Goal: Information Seeking & Learning: Learn about a topic

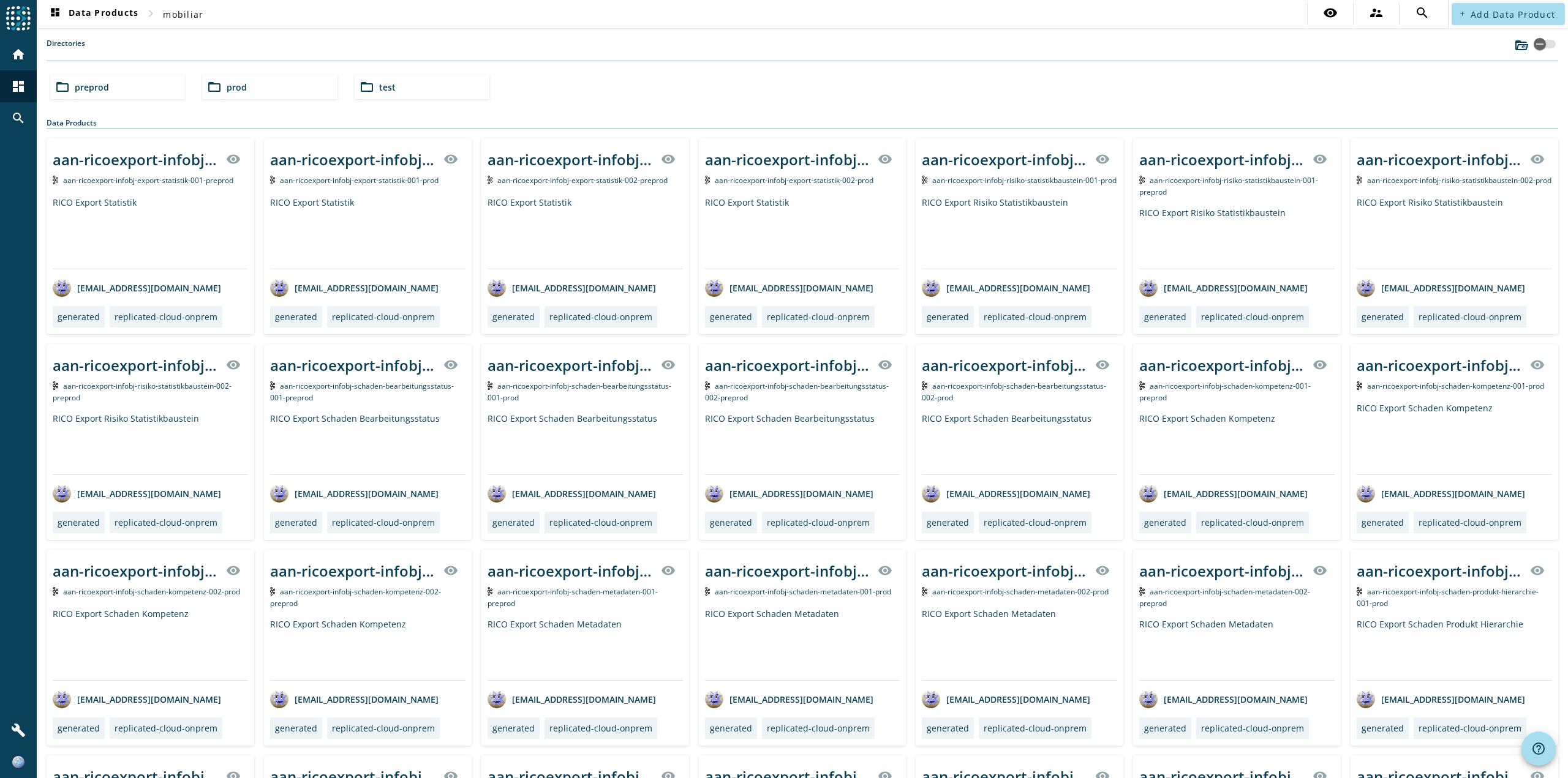
click at [116, 87] on div "folder_open preprod" at bounding box center [118, 86] width 135 height 24
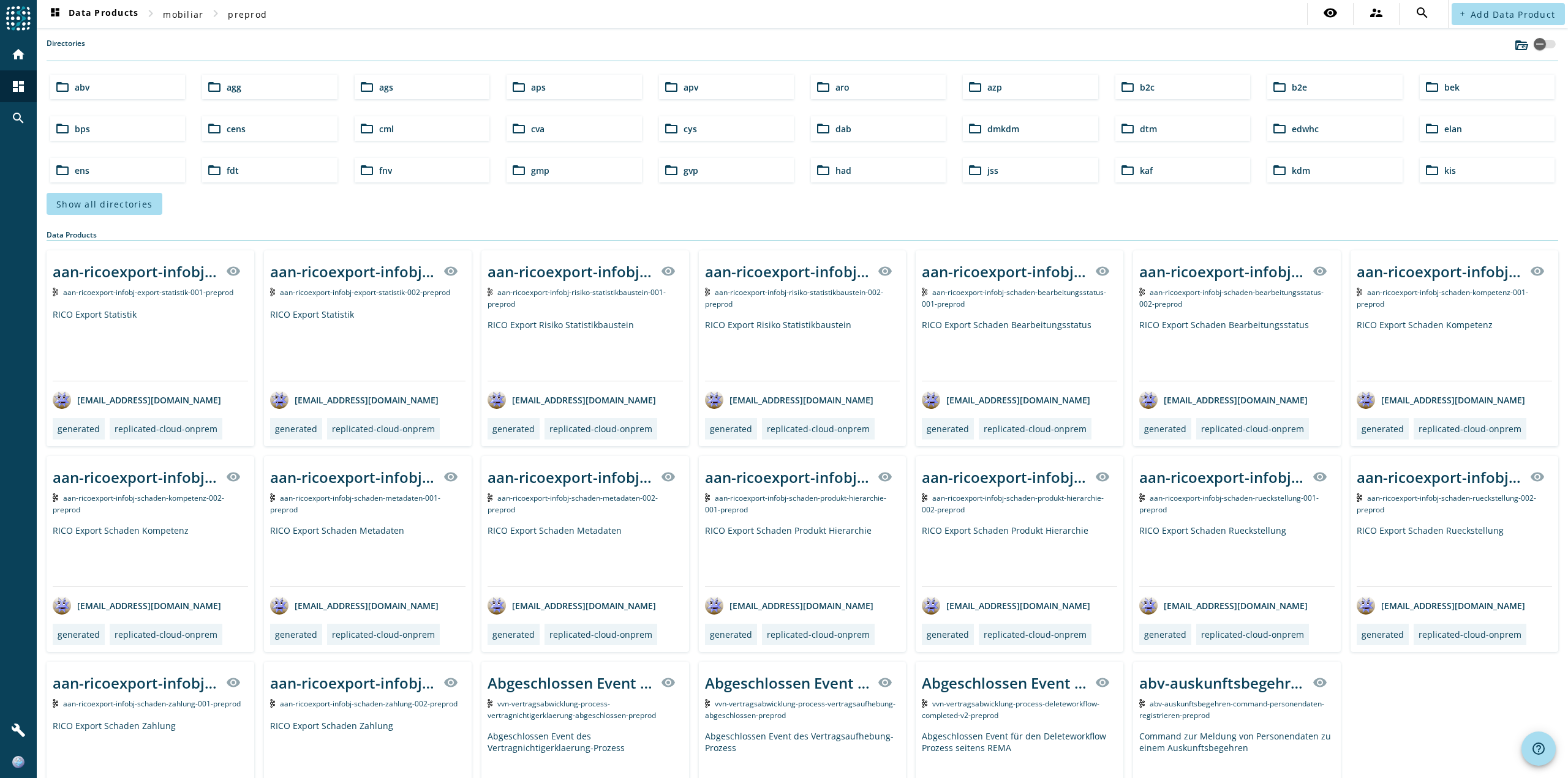
click at [1156, 84] on div "folder_open b2c" at bounding box center [1183, 86] width 135 height 24
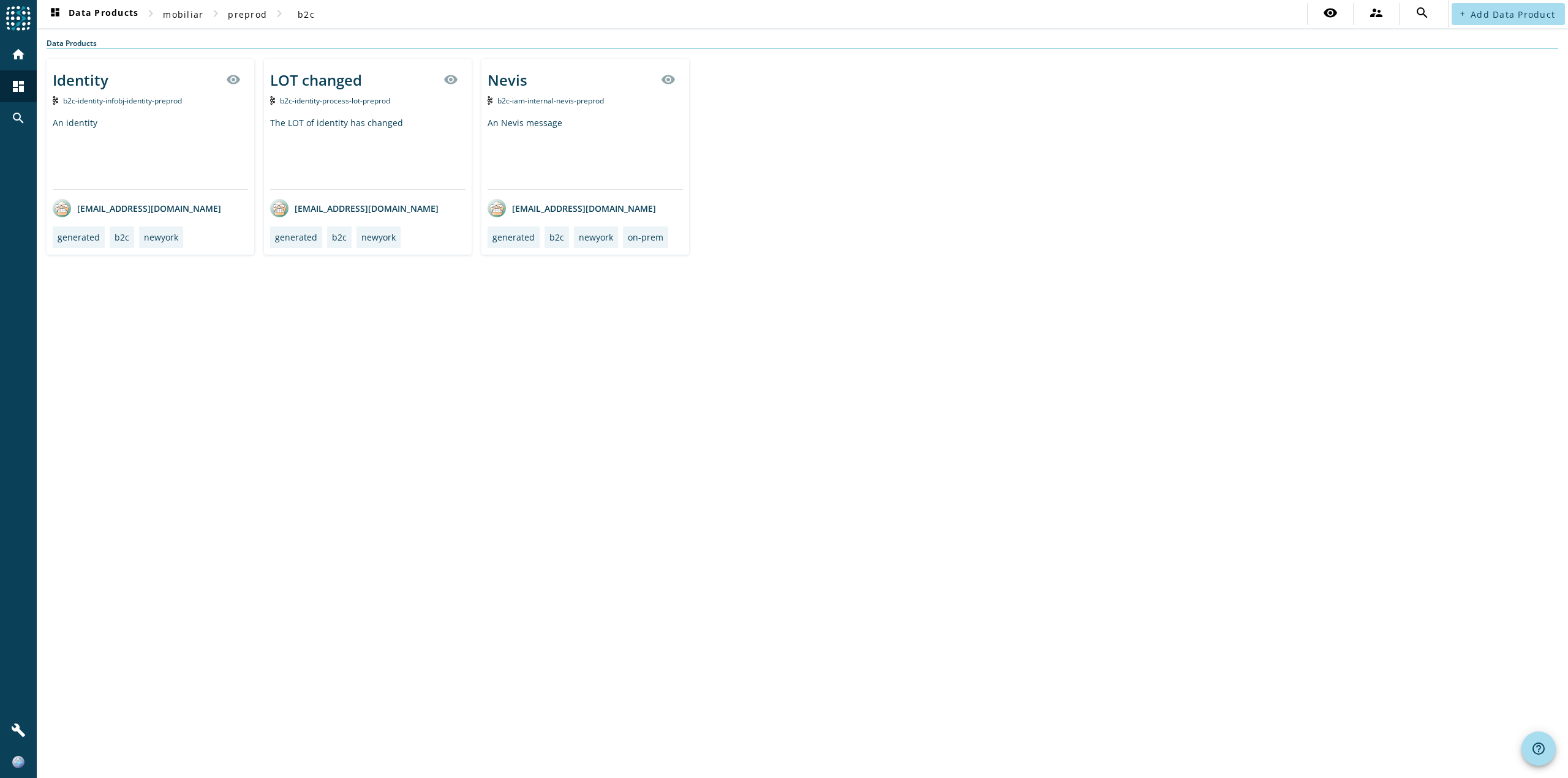
click at [142, 84] on div "Identity visibility" at bounding box center [150, 79] width 195 height 29
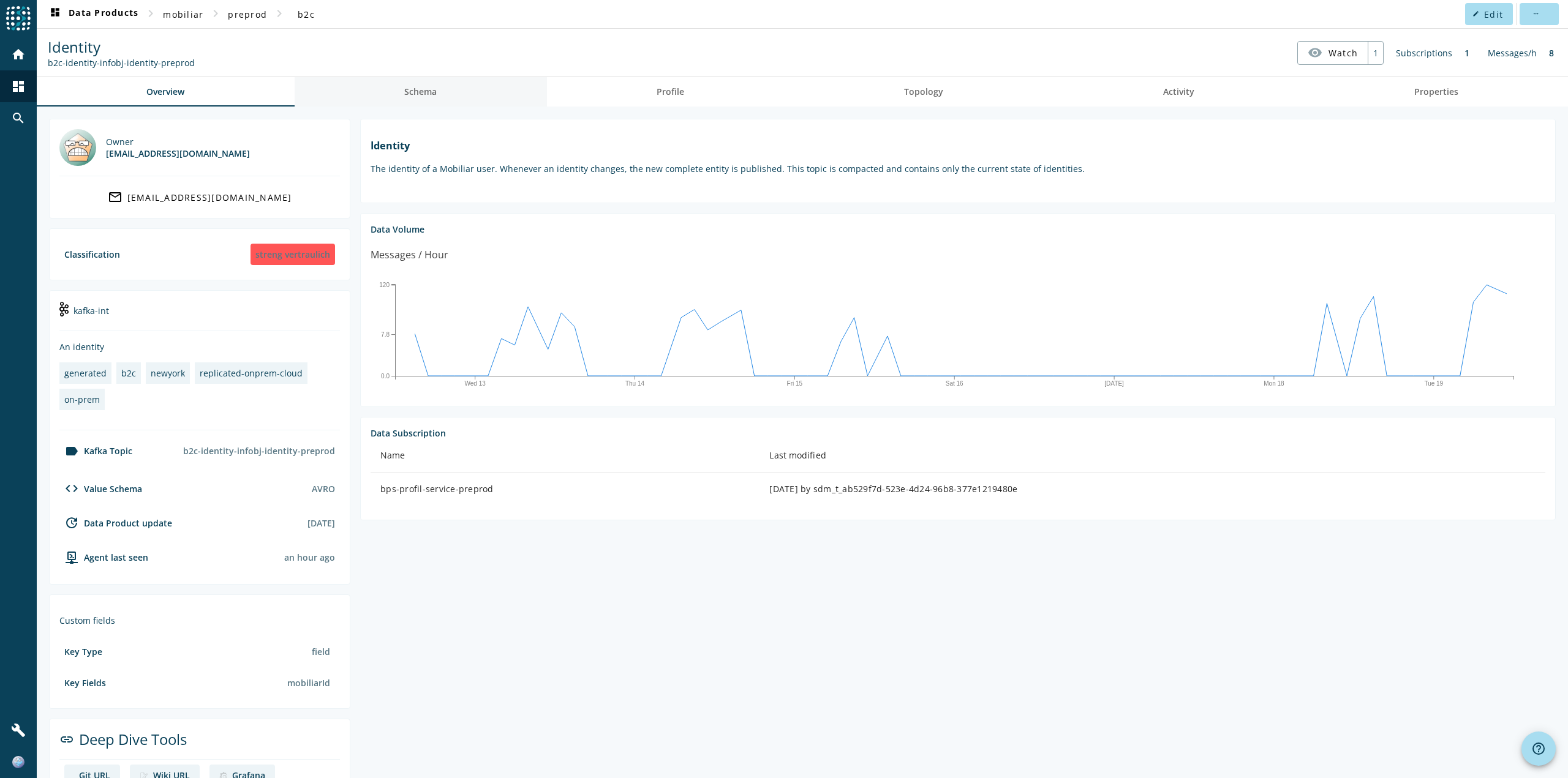
click at [450, 79] on link "Schema" at bounding box center [420, 92] width 252 height 29
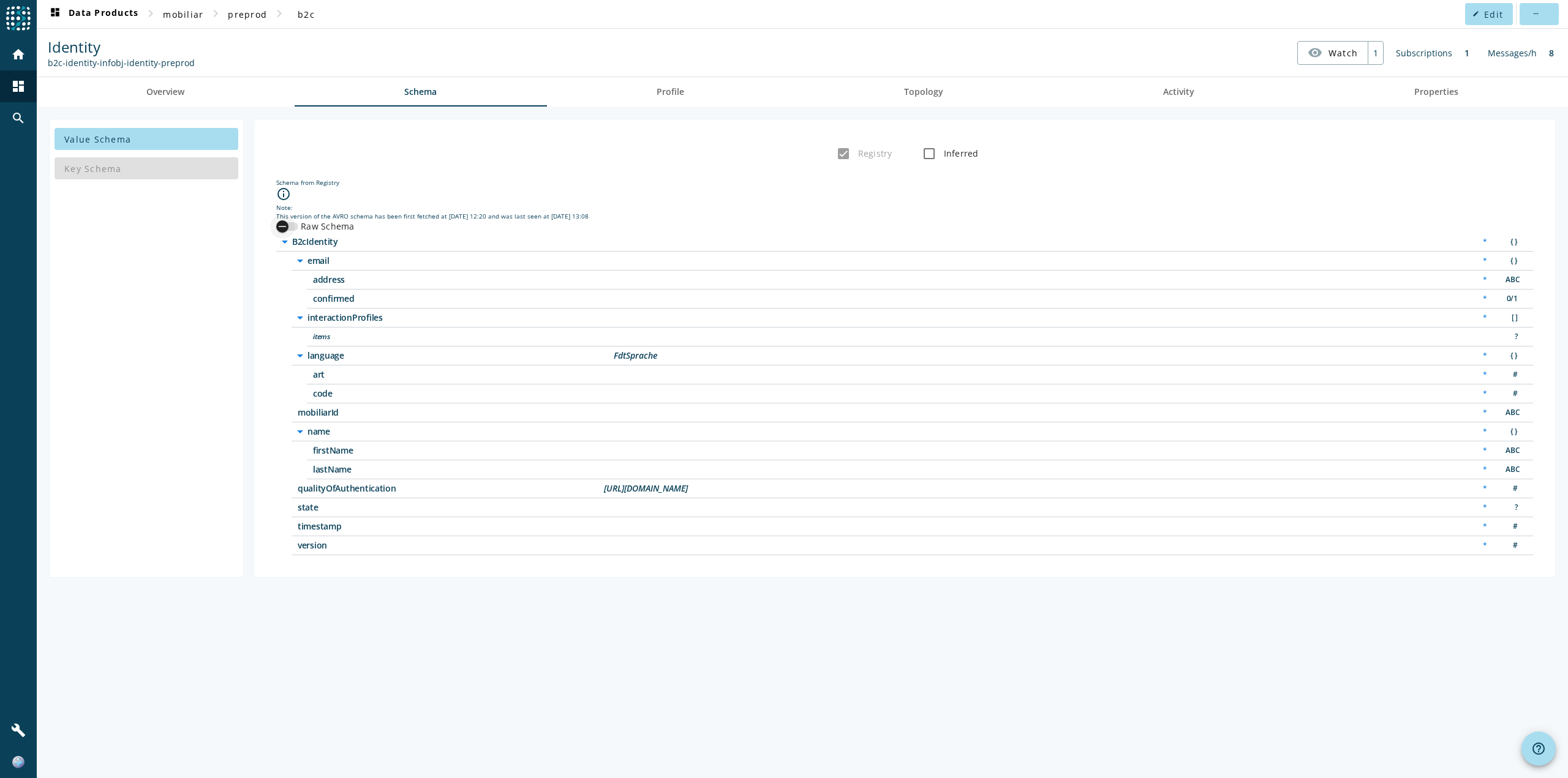
click at [289, 223] on div "button" at bounding box center [282, 226] width 24 height 24
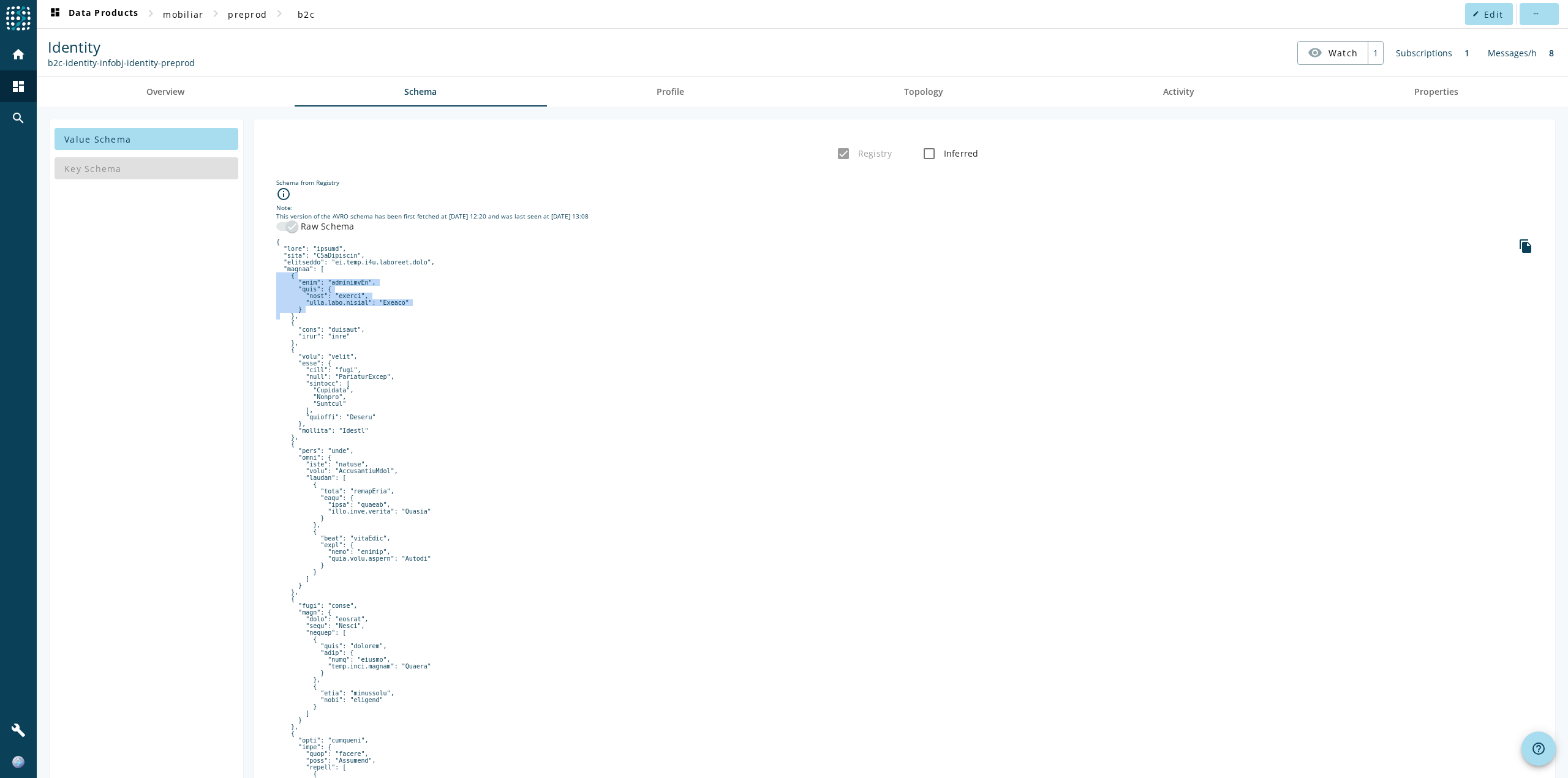
drag, startPoint x: 316, startPoint y: 274, endPoint x: 325, endPoint y: 315, distance: 42.0
click at [287, 233] on div "button" at bounding box center [292, 226] width 24 height 24
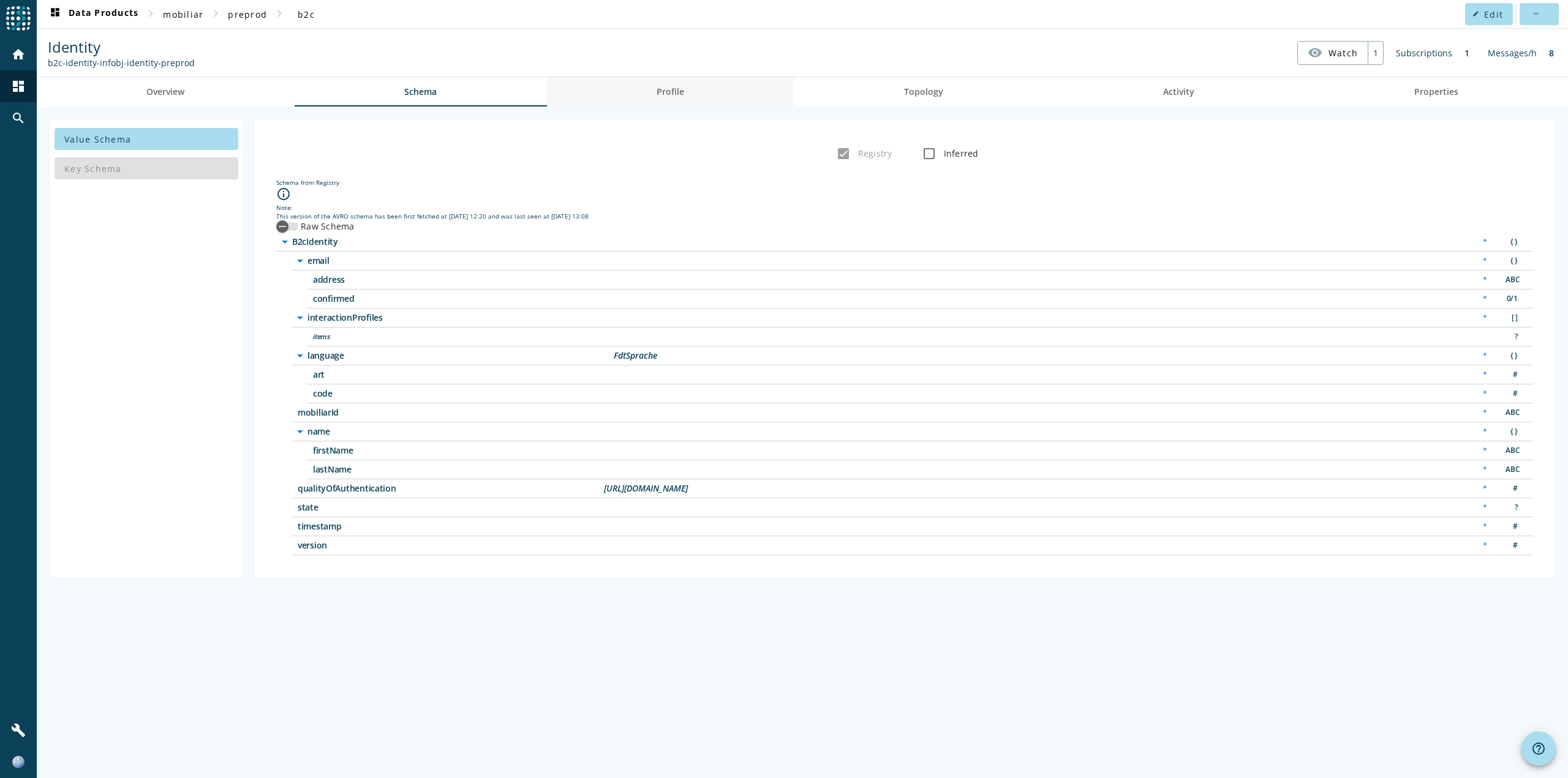
click at [674, 93] on span "Profile" at bounding box center [670, 92] width 27 height 9
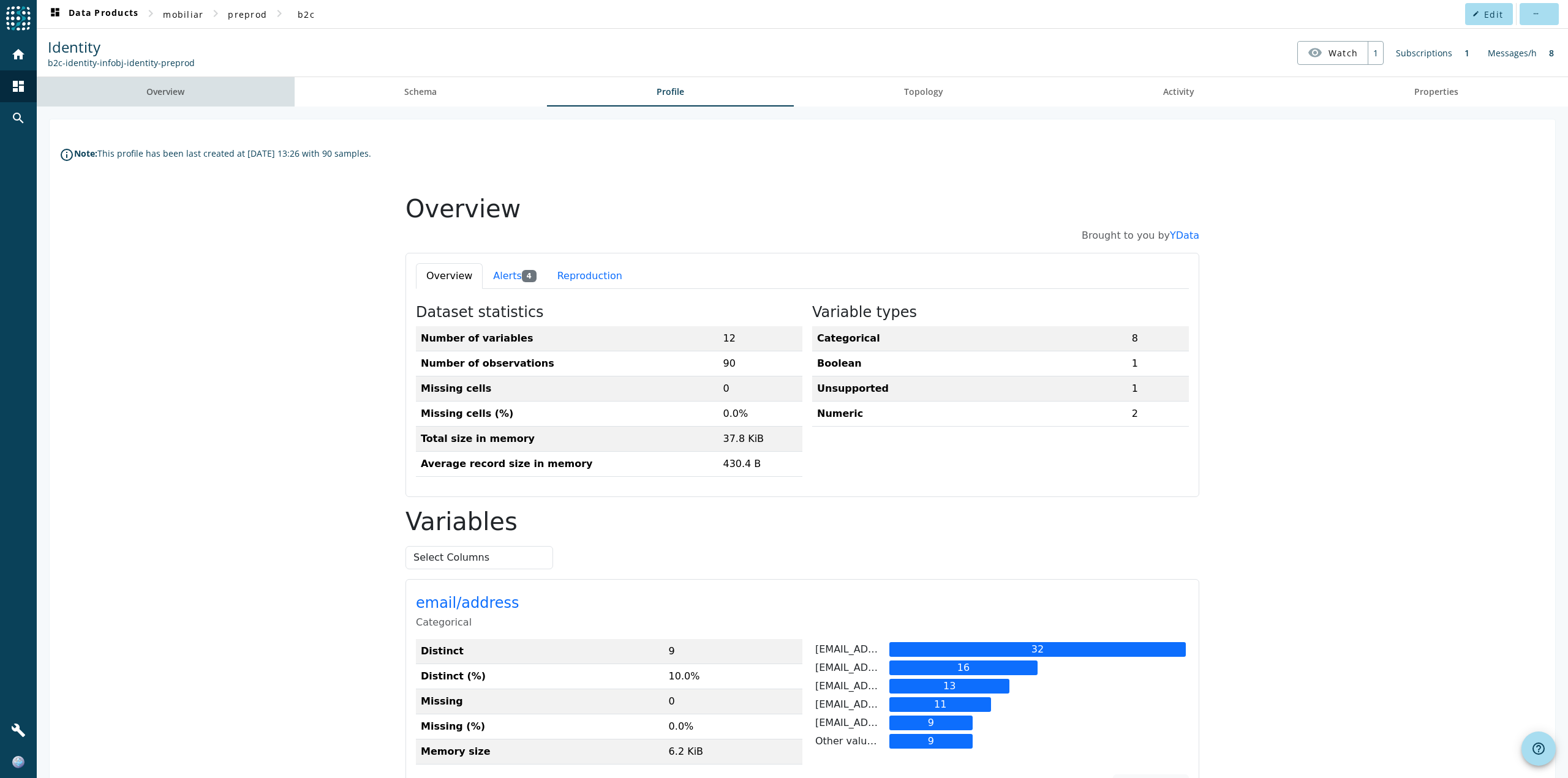
click at [177, 90] on span "Overview" at bounding box center [166, 92] width 38 height 9
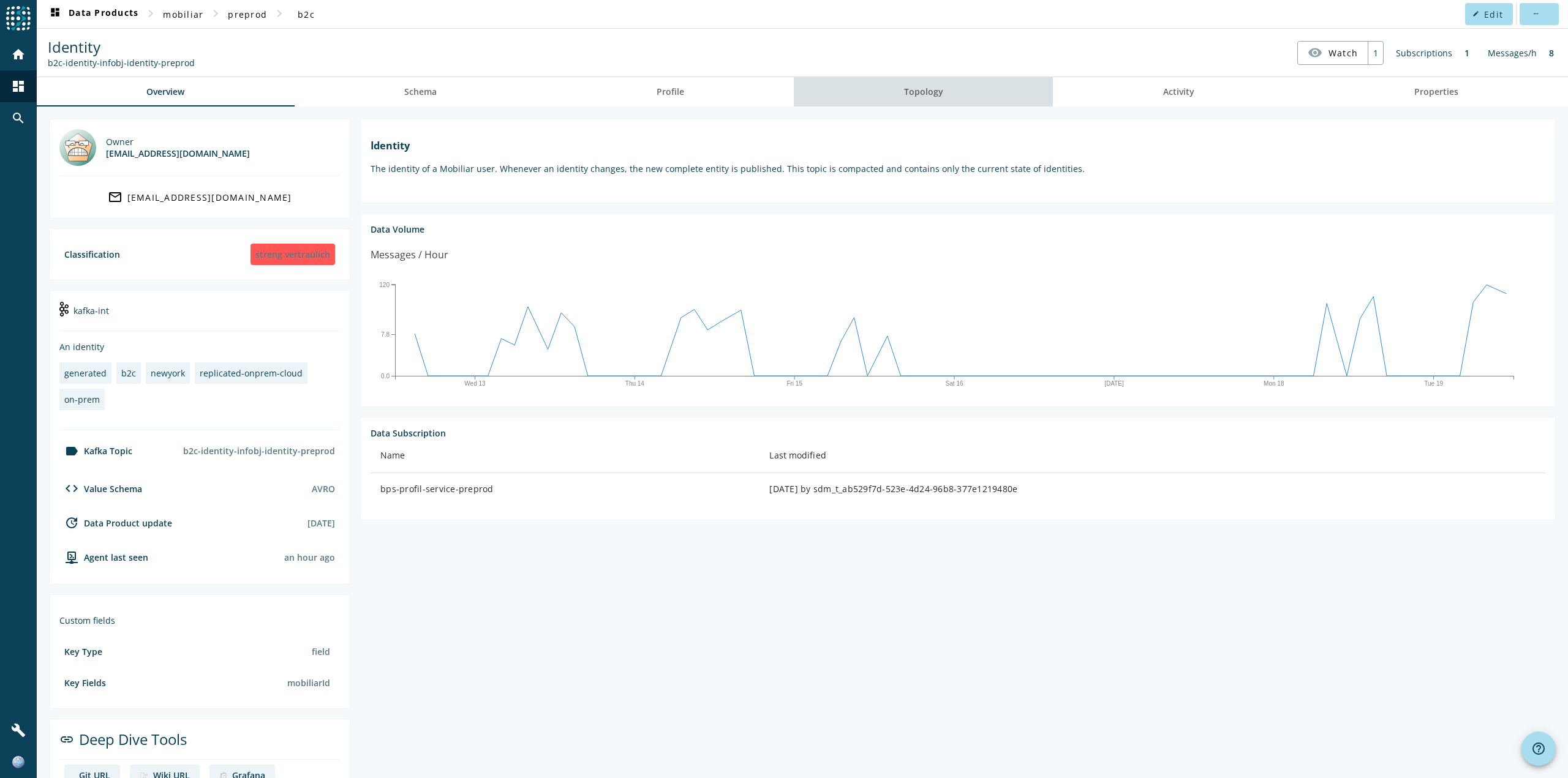
click at [930, 97] on span "Topology" at bounding box center [924, 92] width 39 height 29
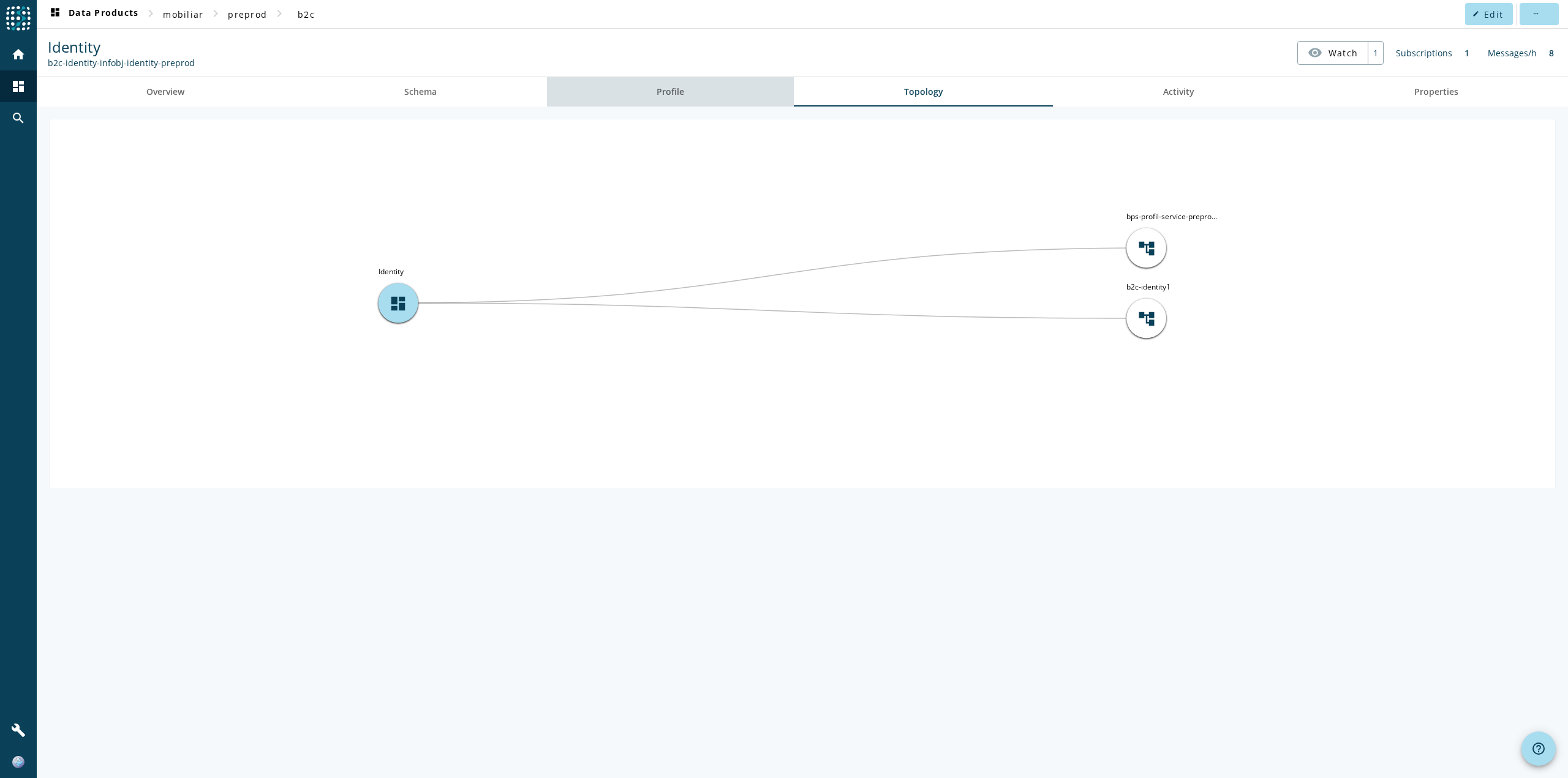
click at [701, 81] on link "Profile" at bounding box center [671, 92] width 247 height 29
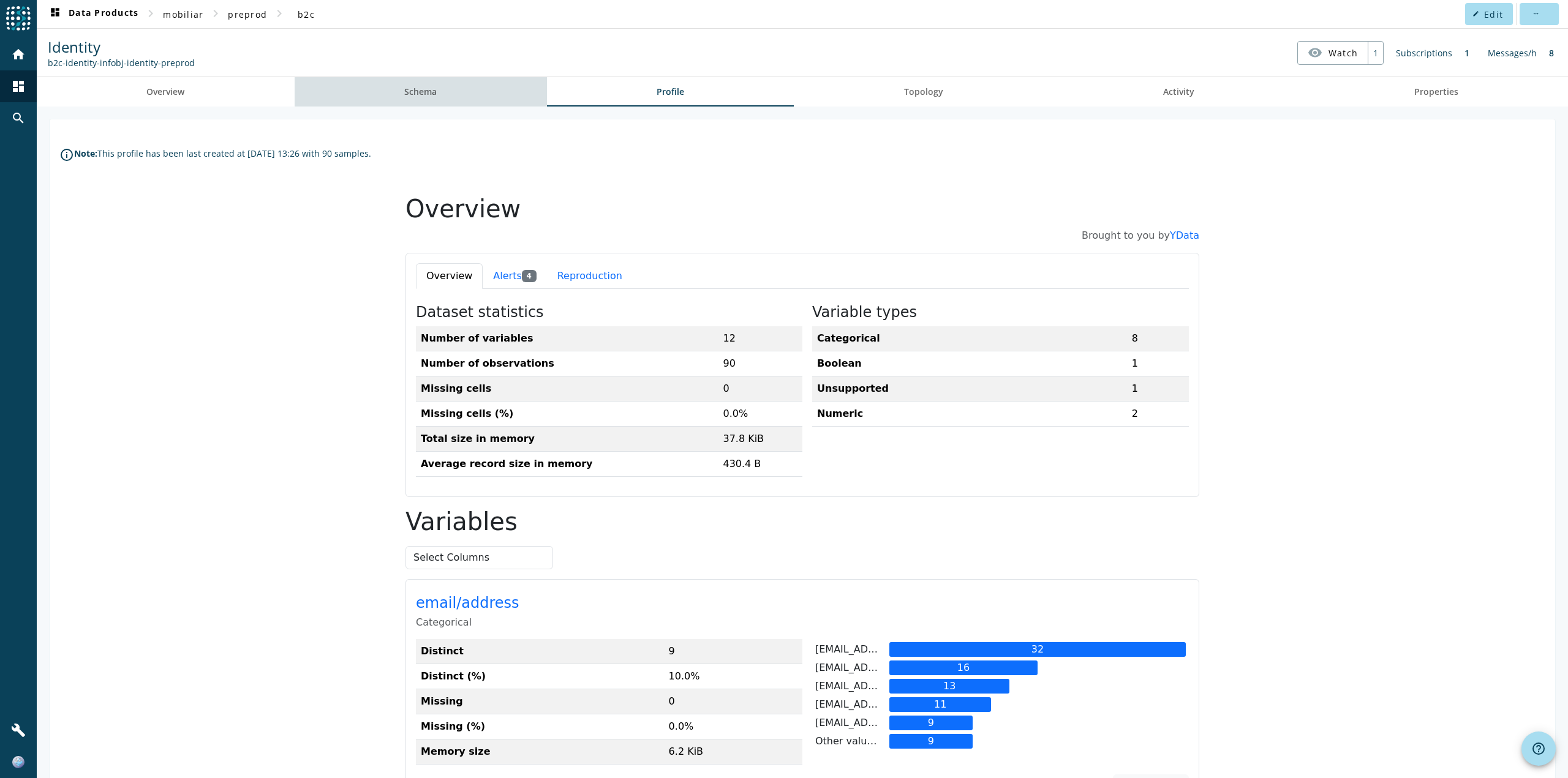
click at [431, 83] on span "Schema" at bounding box center [421, 92] width 33 height 29
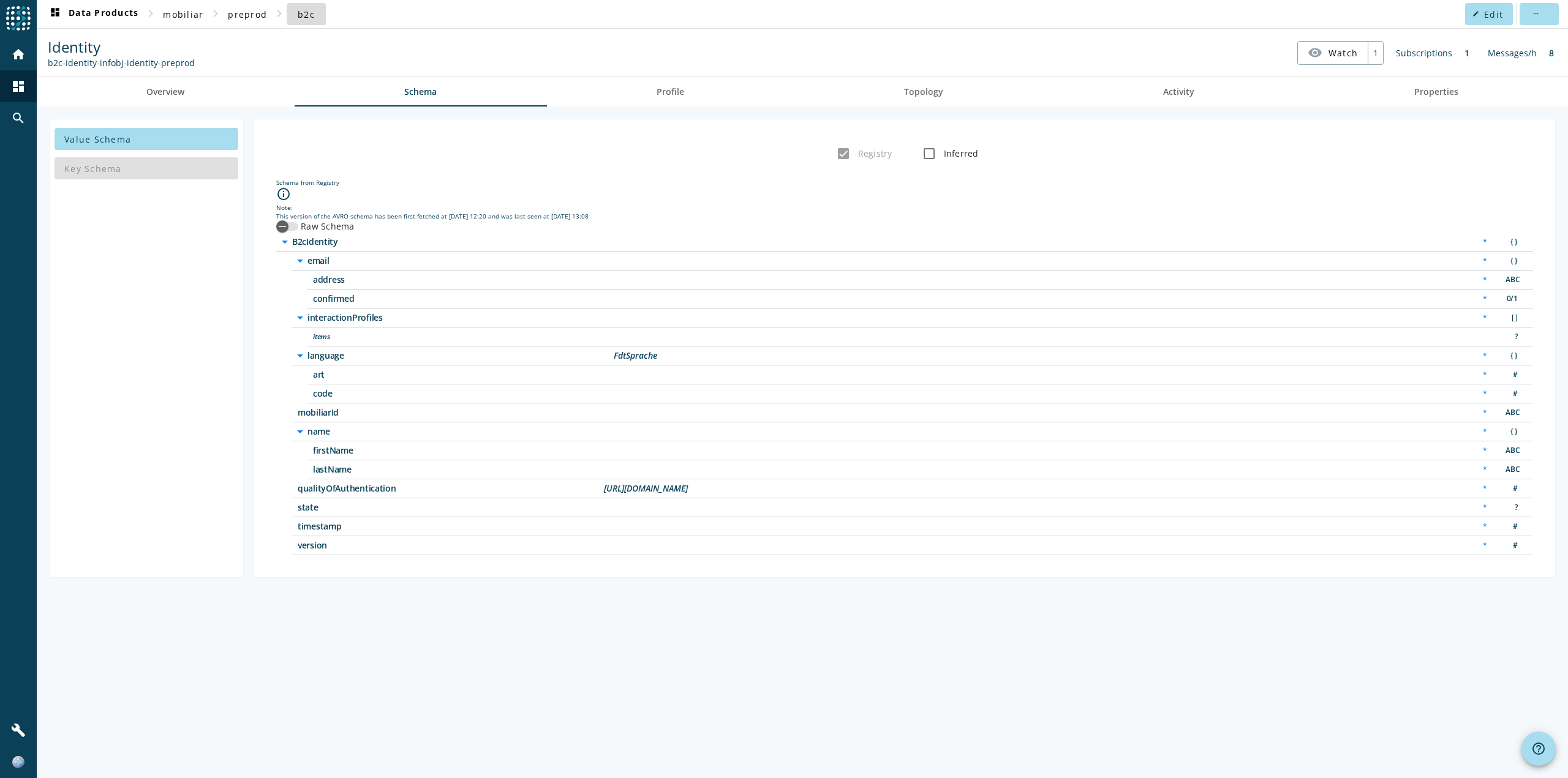
click at [303, 14] on span "b2c" at bounding box center [306, 14] width 17 height 12
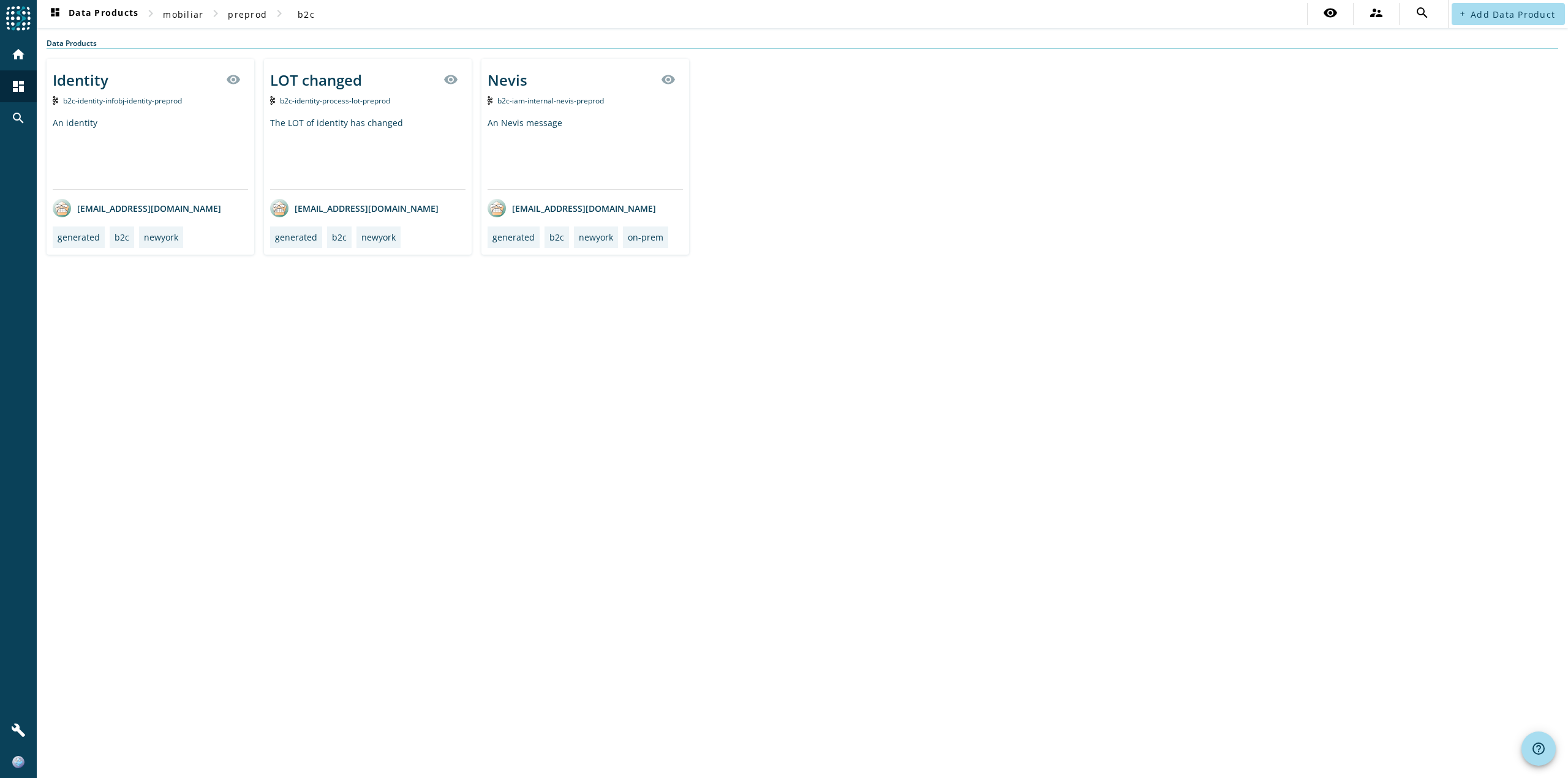
click at [323, 107] on div "LOT changed visibility b2c-identity-process-lot-preprod The LOT of identity has…" at bounding box center [367, 156] width 208 height 196
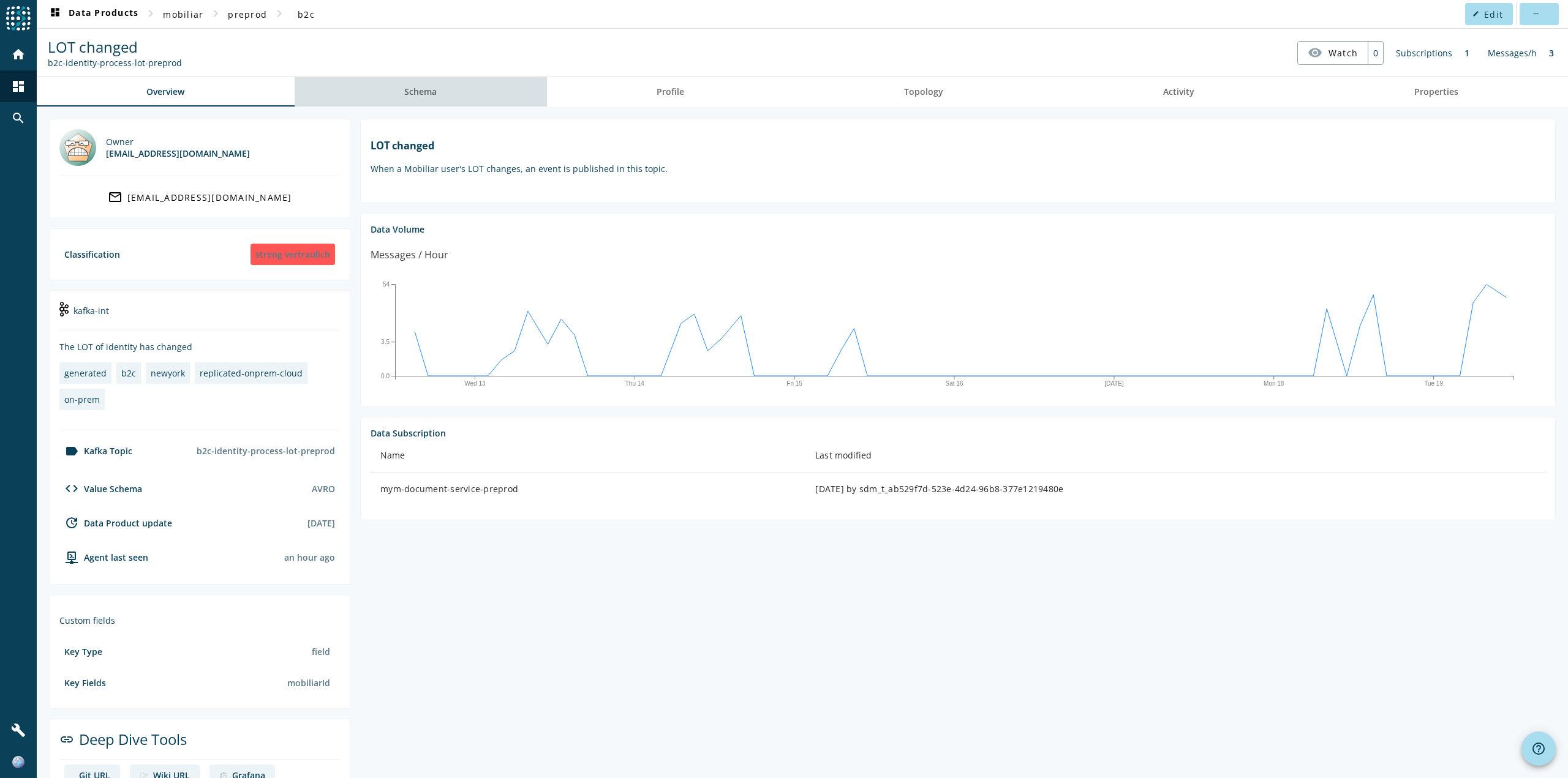
click at [435, 96] on span "Schema" at bounding box center [421, 92] width 33 height 9
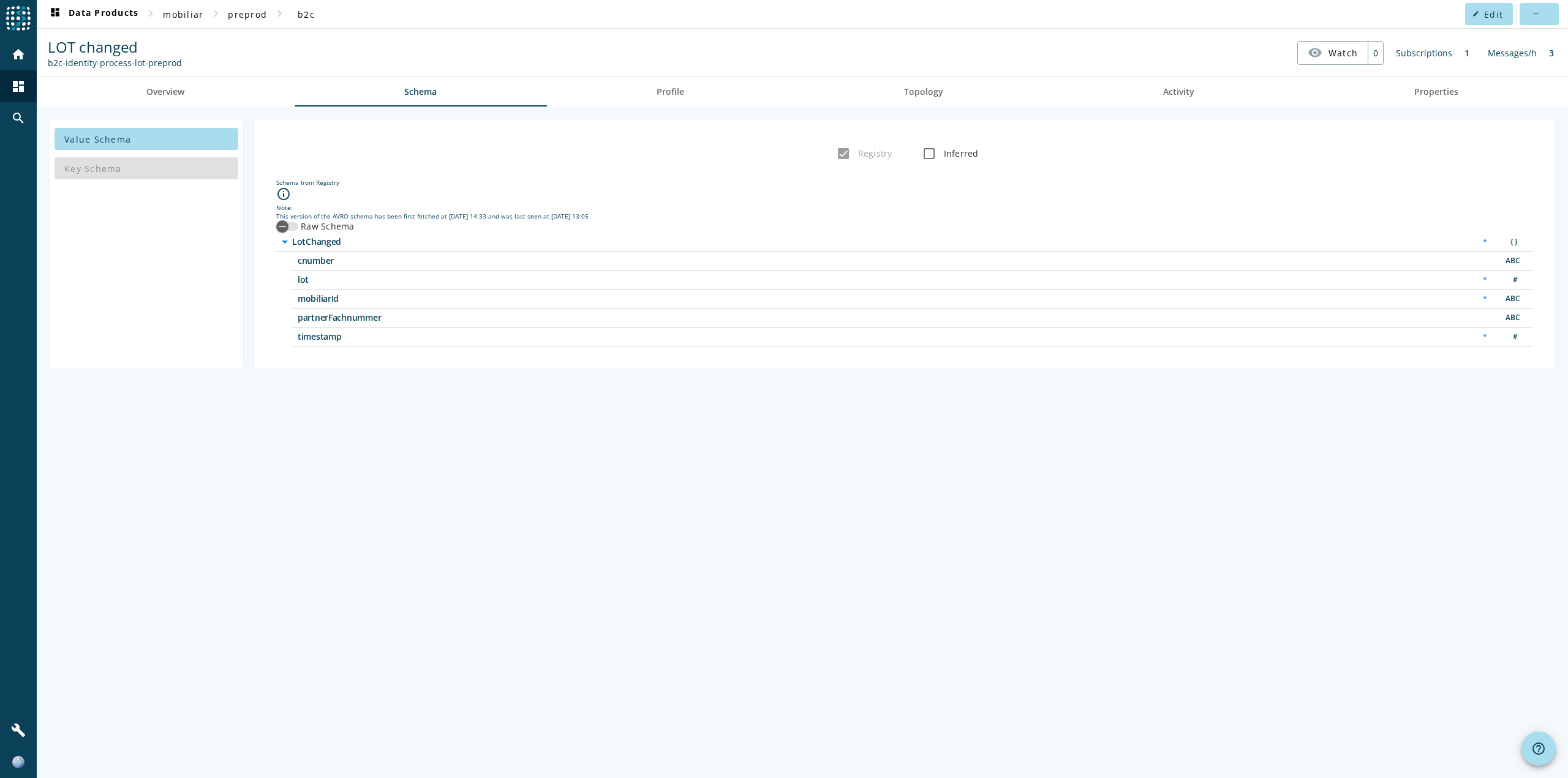
click at [319, 264] on span "cnumber" at bounding box center [451, 260] width 306 height 9
click at [291, 226] on div "button" at bounding box center [282, 226] width 24 height 24
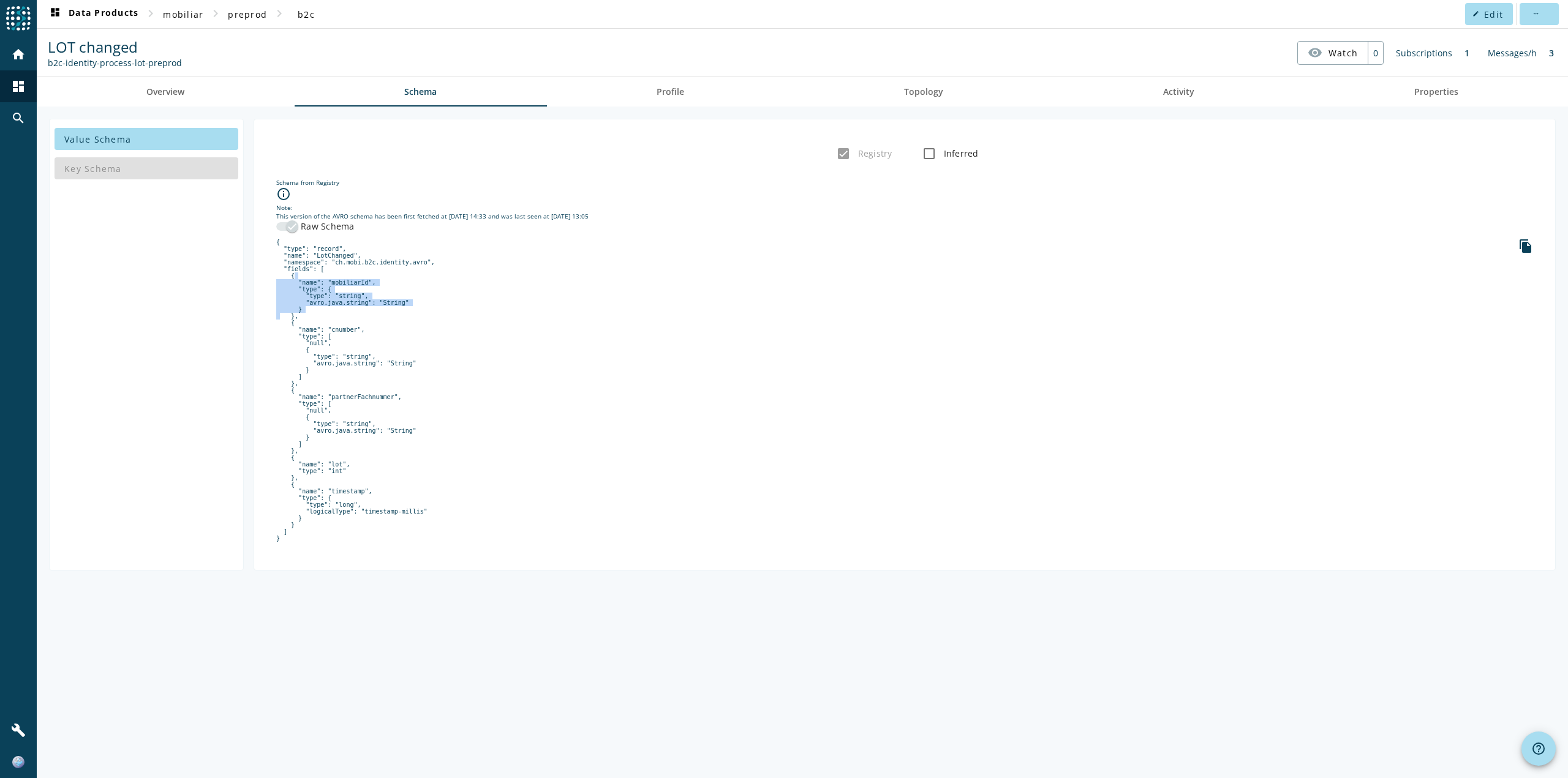
drag, startPoint x: 288, startPoint y: 281, endPoint x: 305, endPoint y: 315, distance: 38.0
click at [305, 315] on pre "{ "type": "record", "name": "LotChanged", "namespace": "ch.mobi.b2c.identity.av…" at bounding box center [905, 390] width 1257 height 303
click at [308, 315] on pre "{ "type": "record", "name": "LotChanged", "namespace": "ch.mobi.b2c.identity.av…" at bounding box center [905, 390] width 1257 height 303
click at [312, 313] on pre "{ "type": "record", "name": "LotChanged", "namespace": "ch.mobi.b2c.identity.av…" at bounding box center [905, 390] width 1257 height 303
click at [297, 325] on pre "{ "type": "record", "name": "LotChanged", "namespace": "ch.mobi.b2c.identity.av…" at bounding box center [905, 390] width 1257 height 303
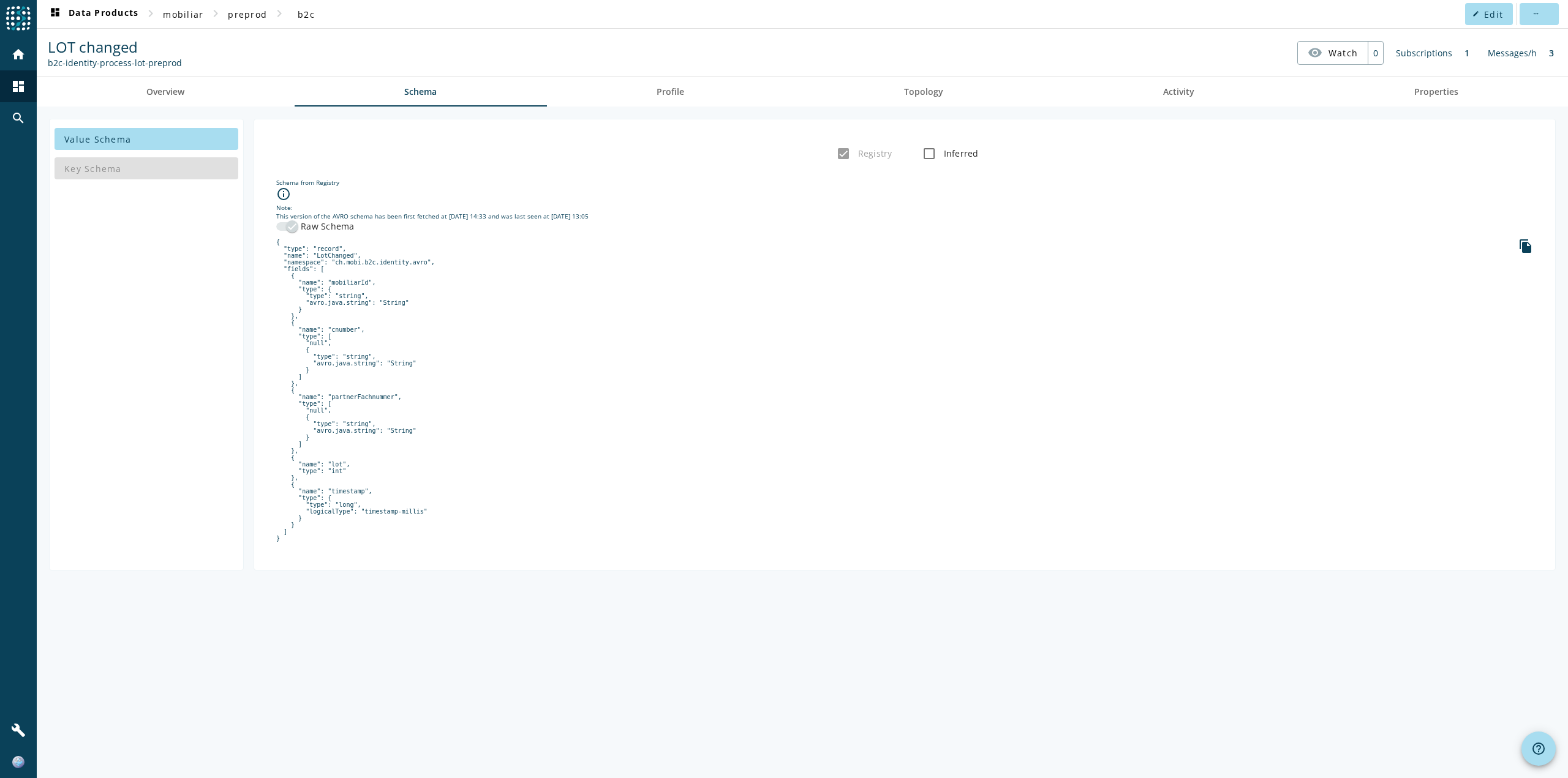
drag, startPoint x: 289, startPoint y: 332, endPoint x: 418, endPoint y: 547, distance: 250.7
click at [415, 542] on pre "{ "type": "record", "name": "LotChanged", "namespace": "ch.mobi.b2c.identity.av…" at bounding box center [905, 390] width 1257 height 303
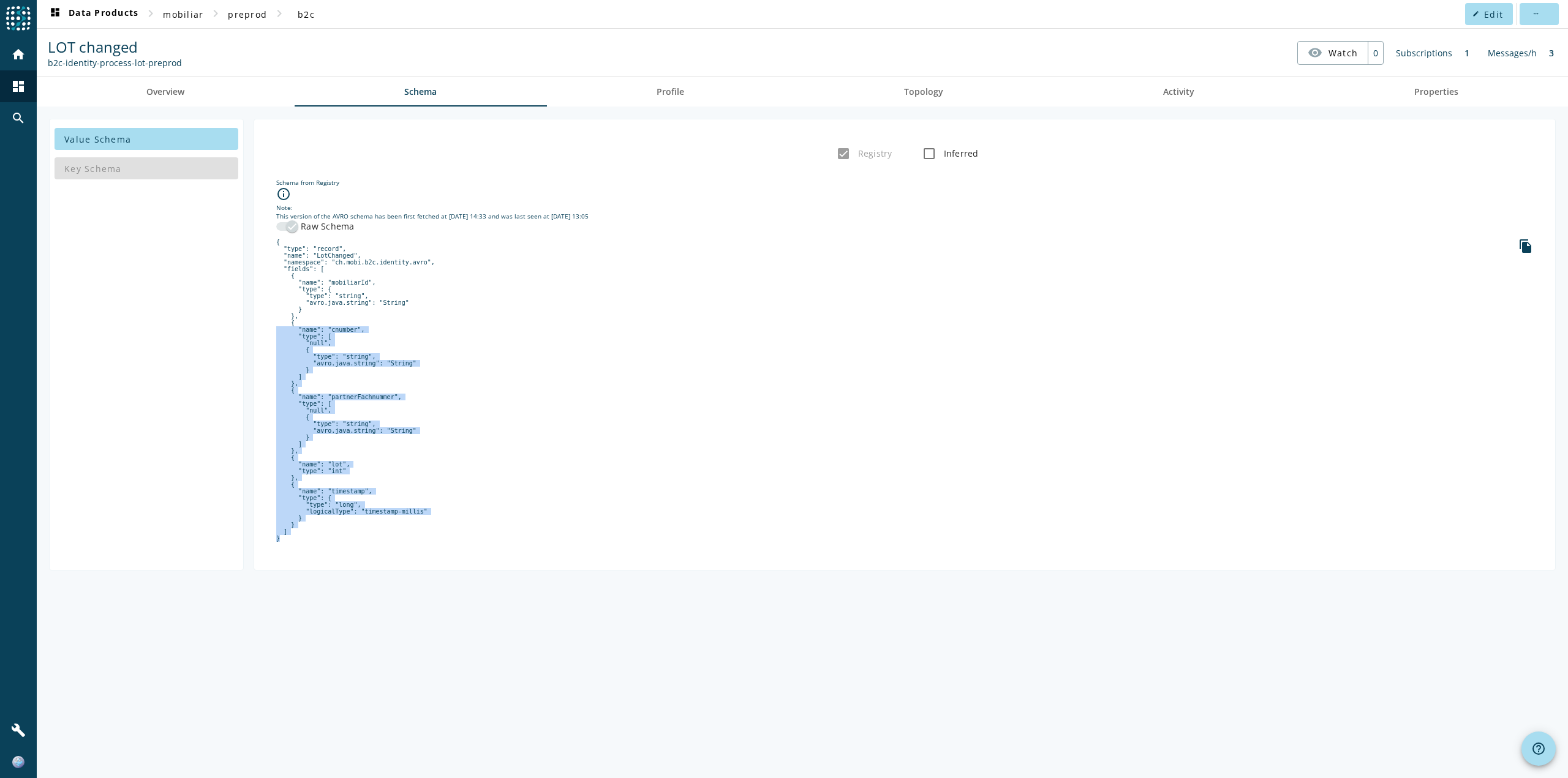
click at [573, 362] on pre "{ "type": "record", "name": "LotChanged", "namespace": "ch.mobi.b2c.identity.av…" at bounding box center [905, 390] width 1257 height 303
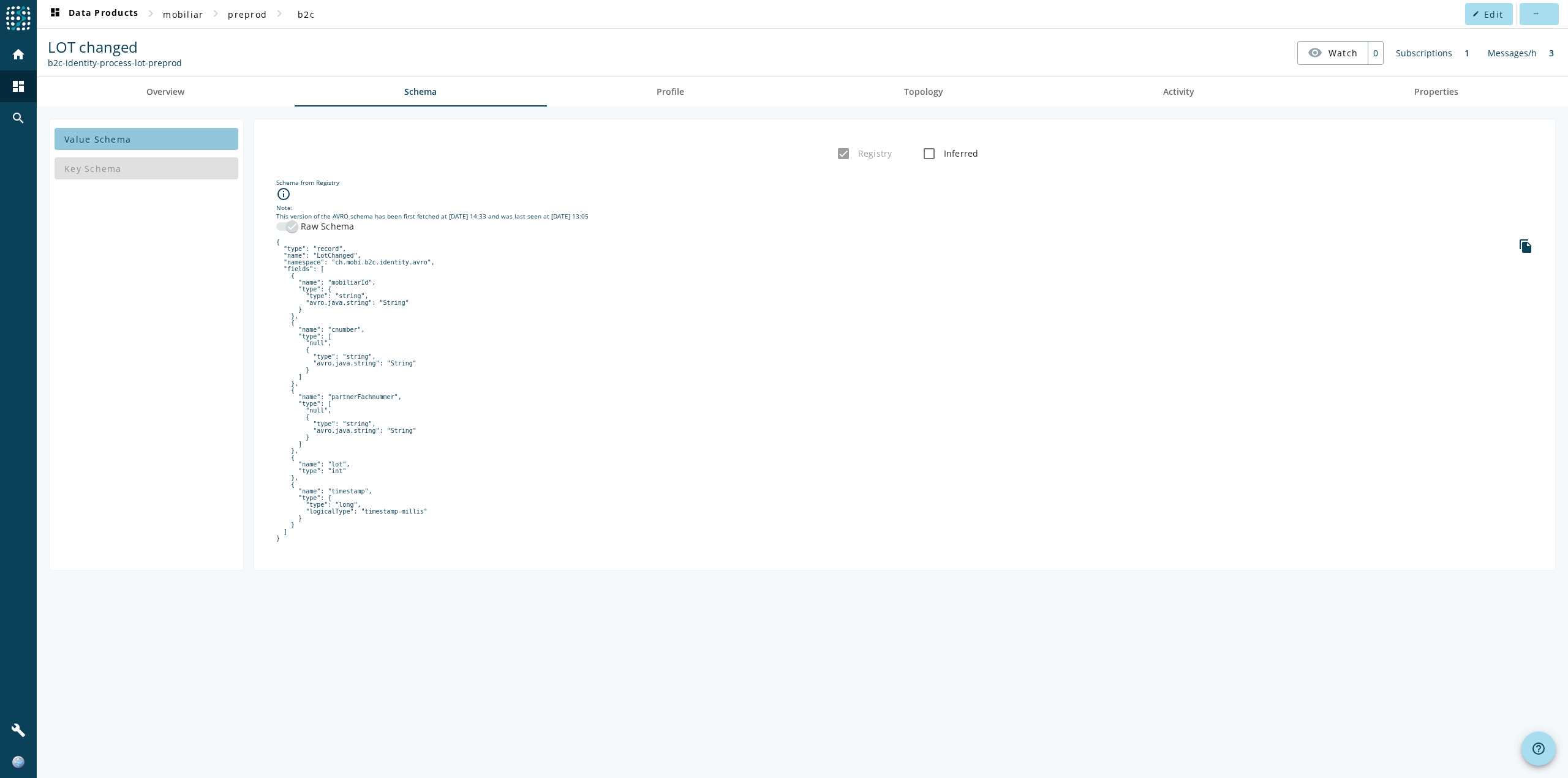
click at [145, 136] on span at bounding box center [146, 139] width 184 height 29
click at [100, 175] on div "Key Schema" at bounding box center [146, 168] width 184 height 29
click at [190, 95] on link "Overview" at bounding box center [166, 92] width 258 height 29
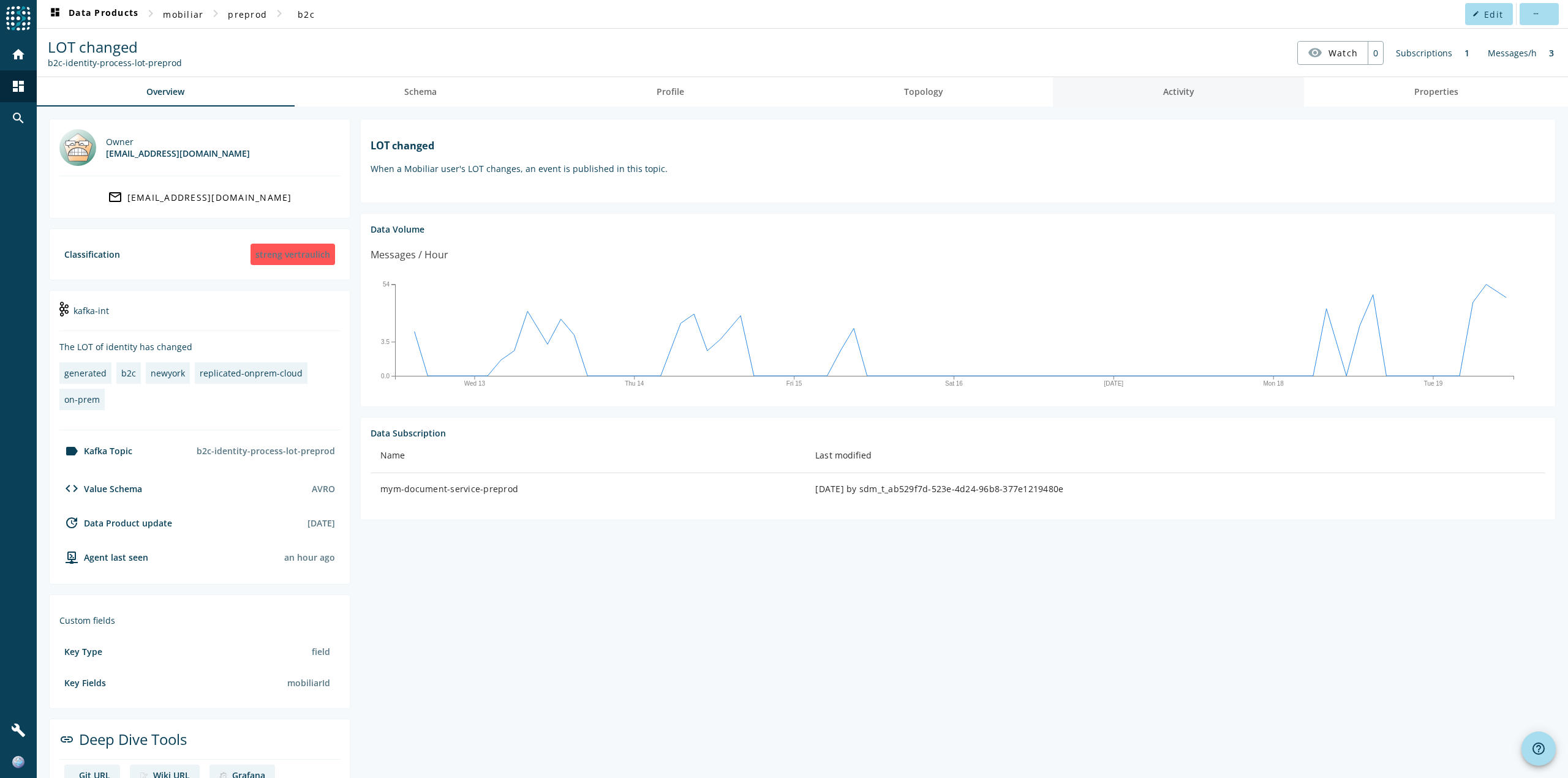
click at [1220, 86] on link "Activity" at bounding box center [1178, 92] width 251 height 29
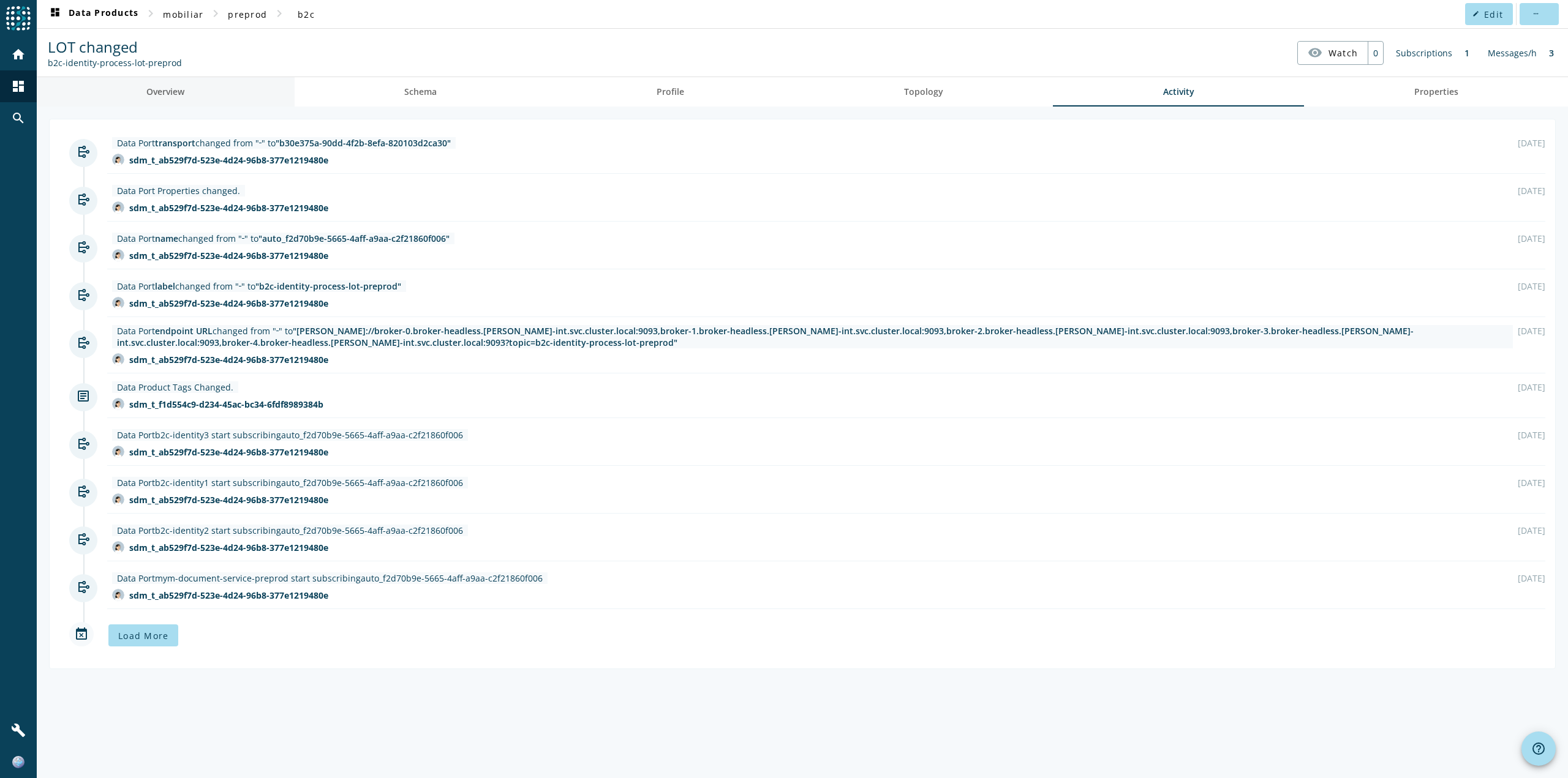
click at [179, 96] on span "Overview" at bounding box center [166, 92] width 38 height 9
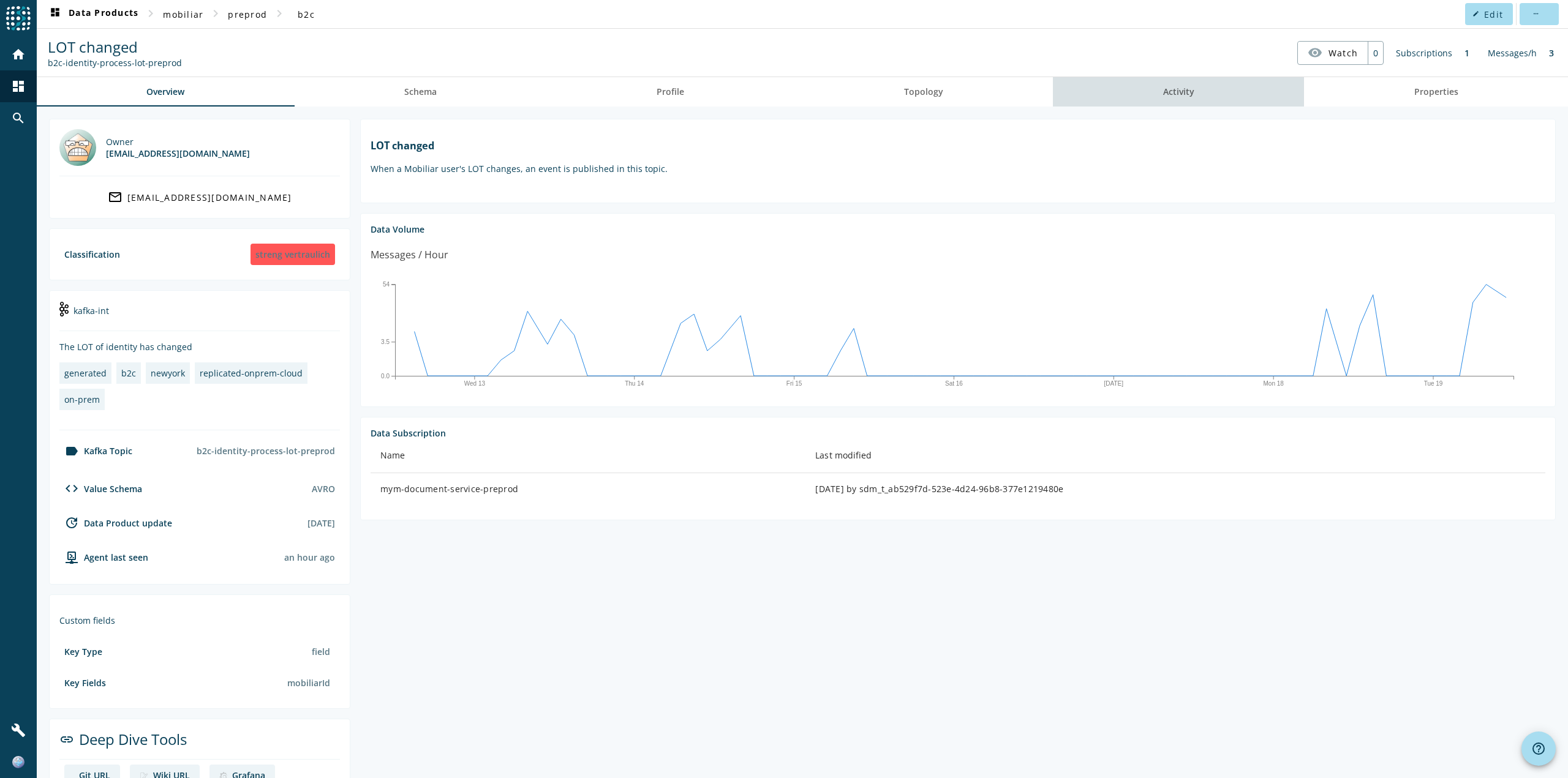
click at [1178, 85] on span "Activity" at bounding box center [1179, 92] width 31 height 29
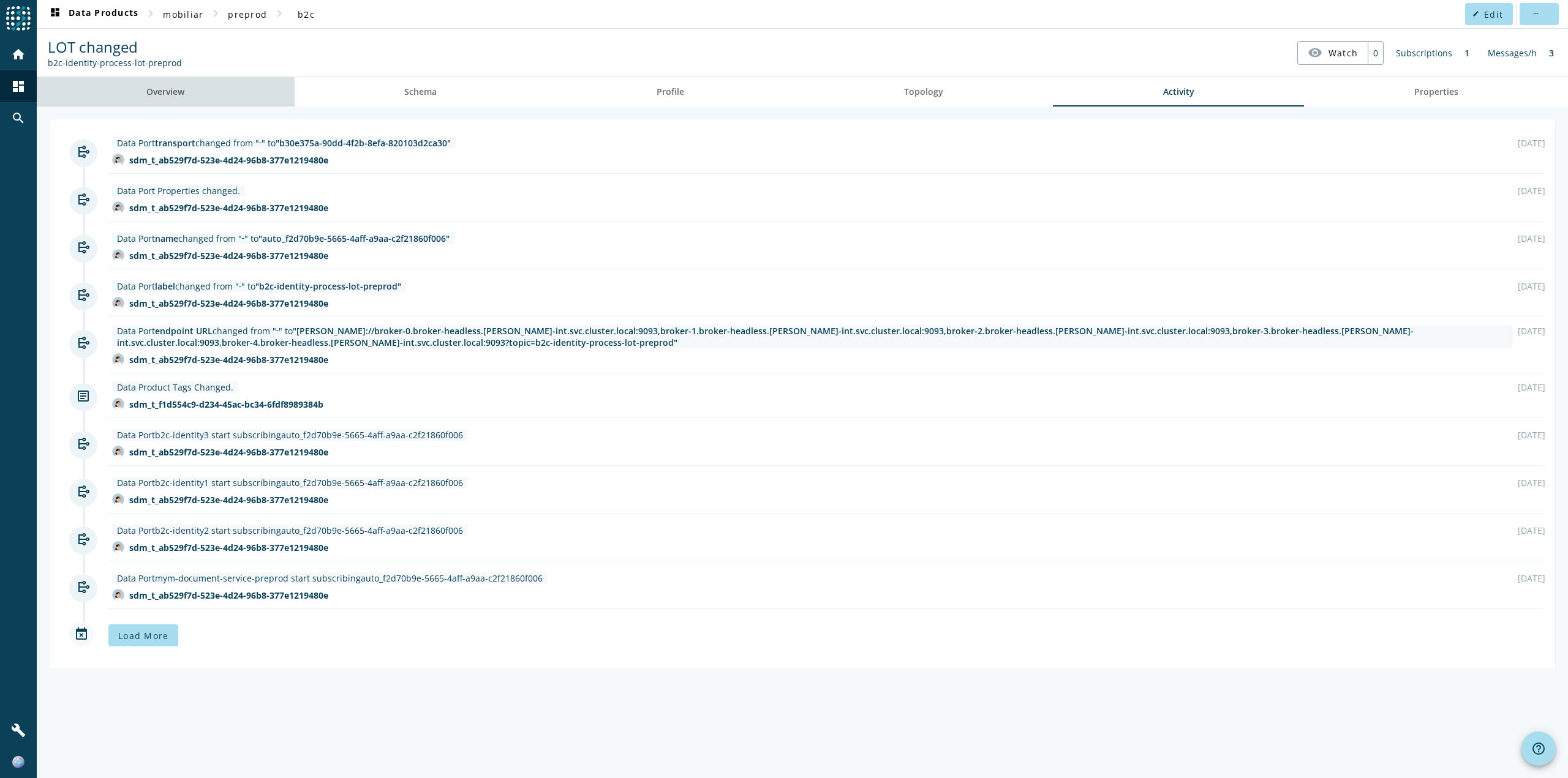
click at [172, 89] on span "Overview" at bounding box center [166, 92] width 38 height 9
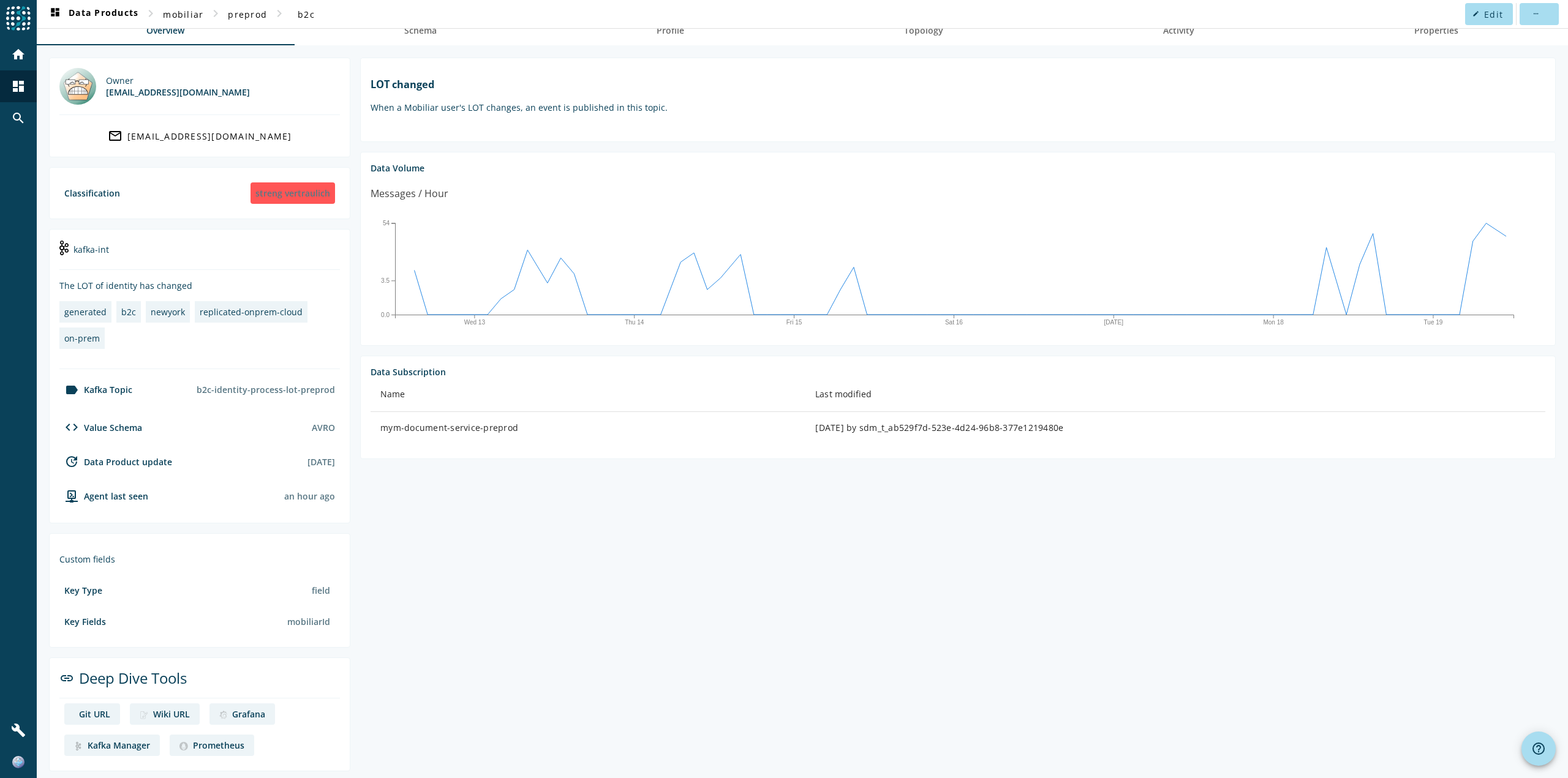
scroll to position [67, 0]
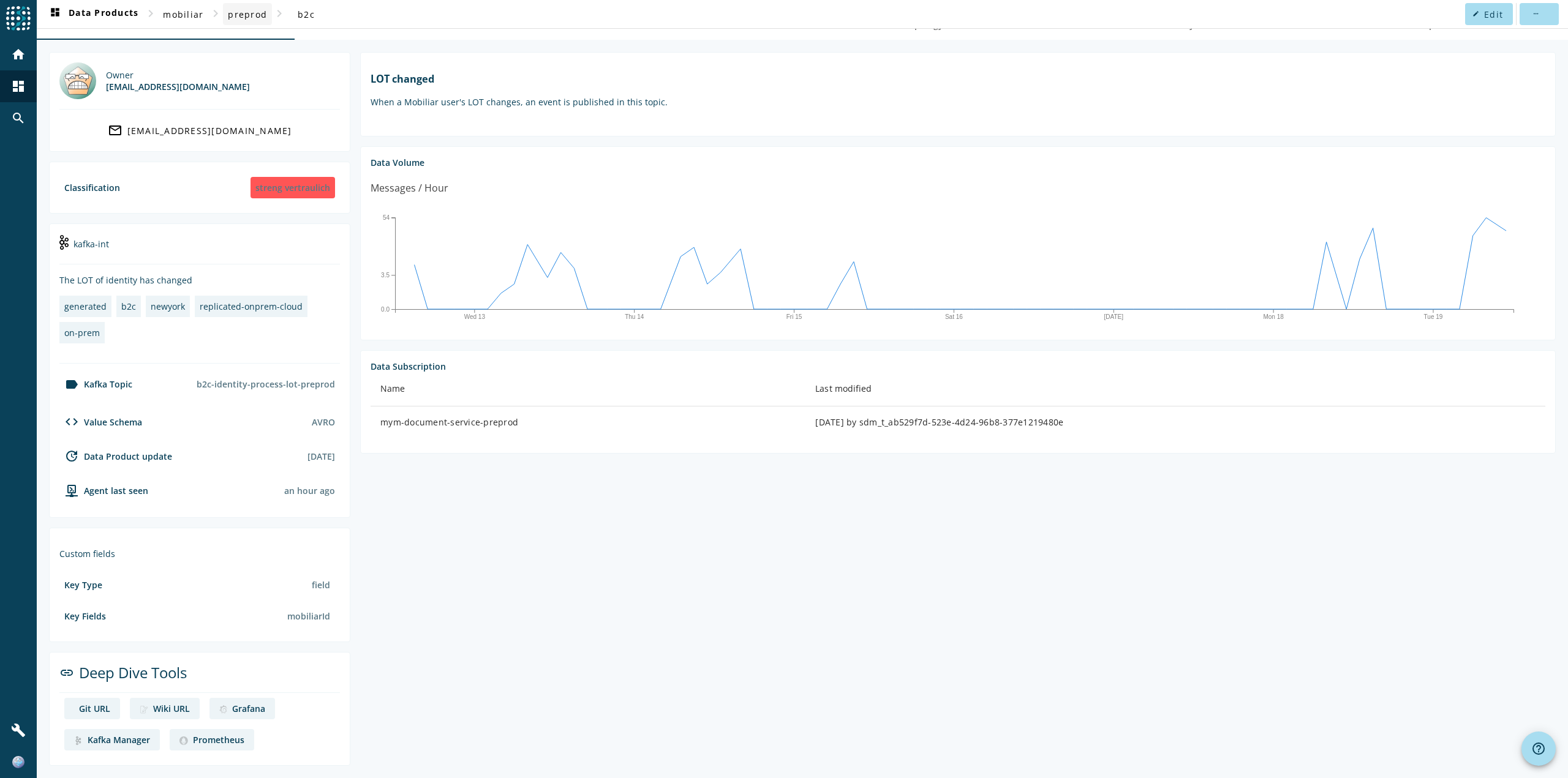
click at [270, 8] on span at bounding box center [247, 14] width 49 height 29
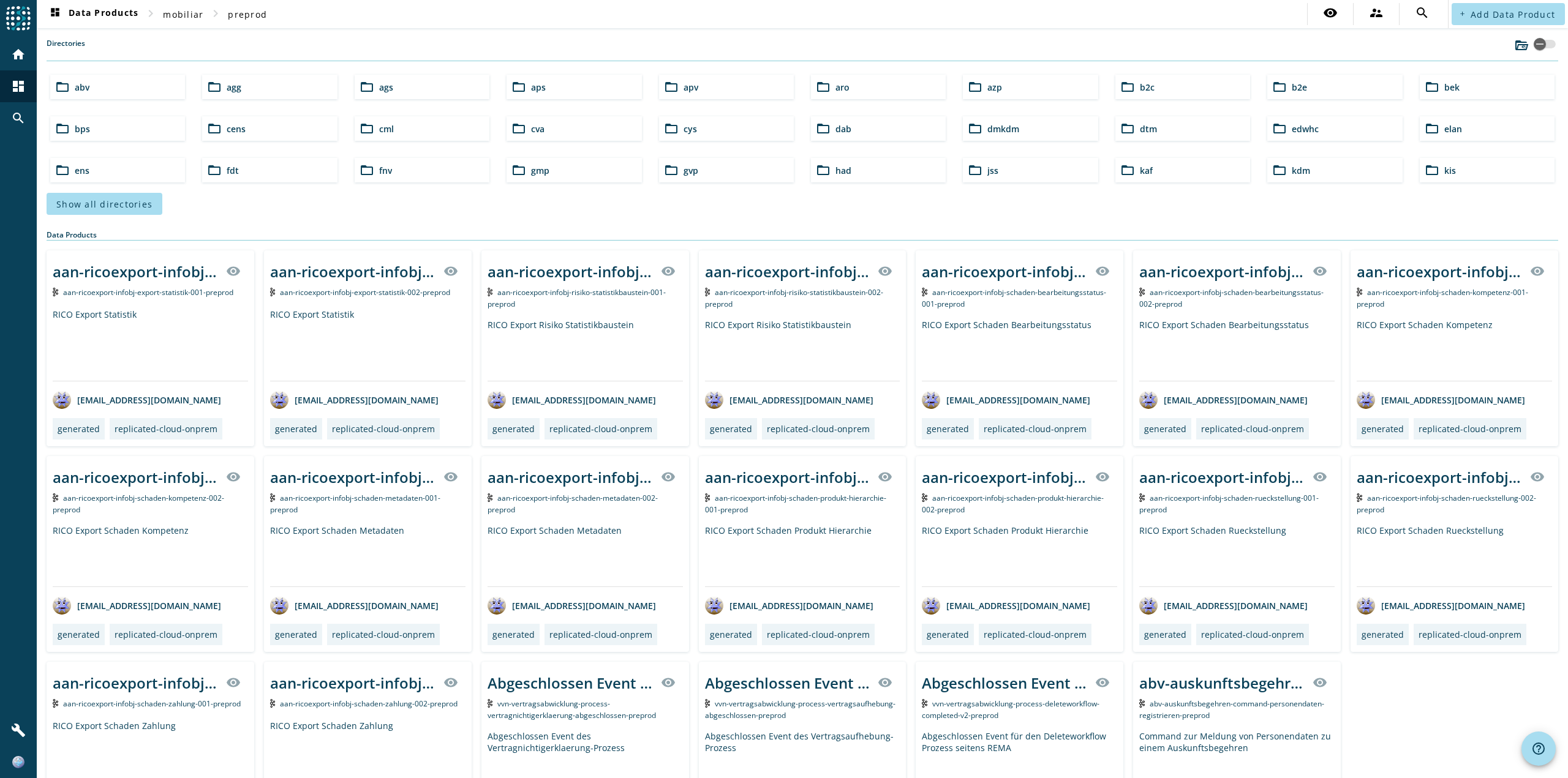
click at [1153, 87] on div "folder_open b2c" at bounding box center [1183, 86] width 135 height 24
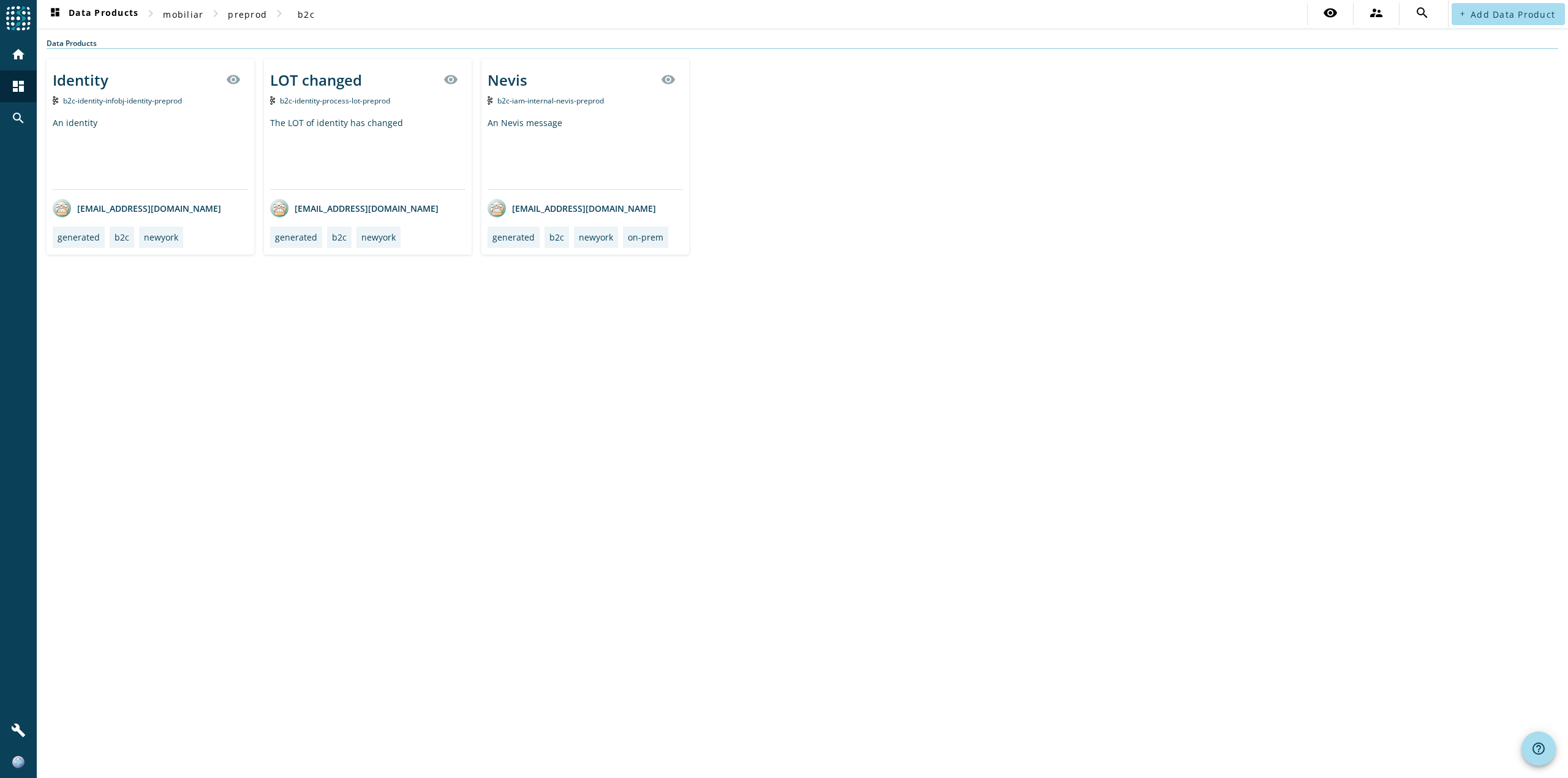
click at [132, 98] on span "b2c-identity-infobj-identity-preprod" at bounding box center [122, 101] width 119 height 10
click at [164, 127] on div "An identity" at bounding box center [150, 153] width 195 height 72
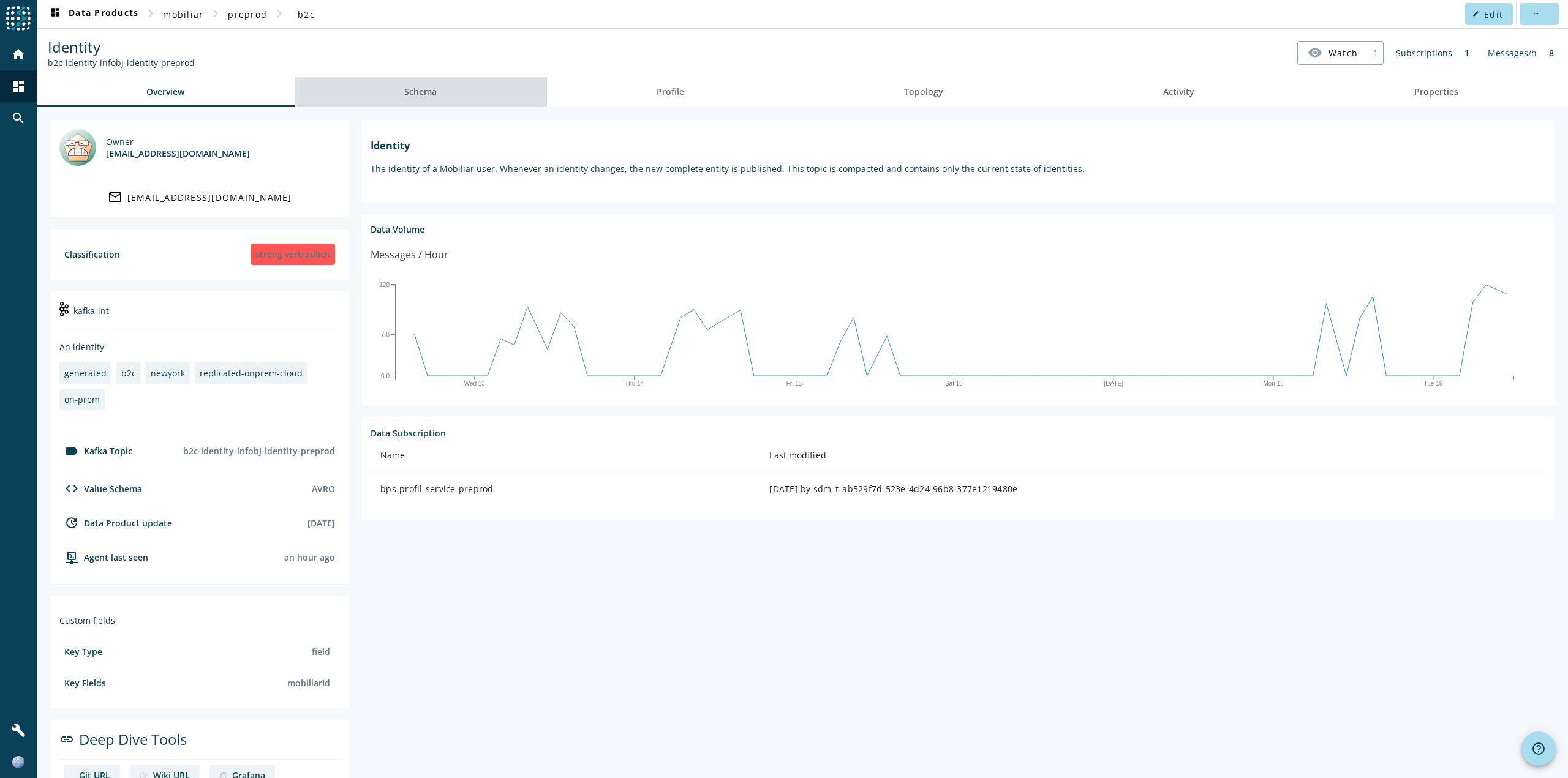
click at [457, 100] on link "Schema" at bounding box center [420, 92] width 252 height 29
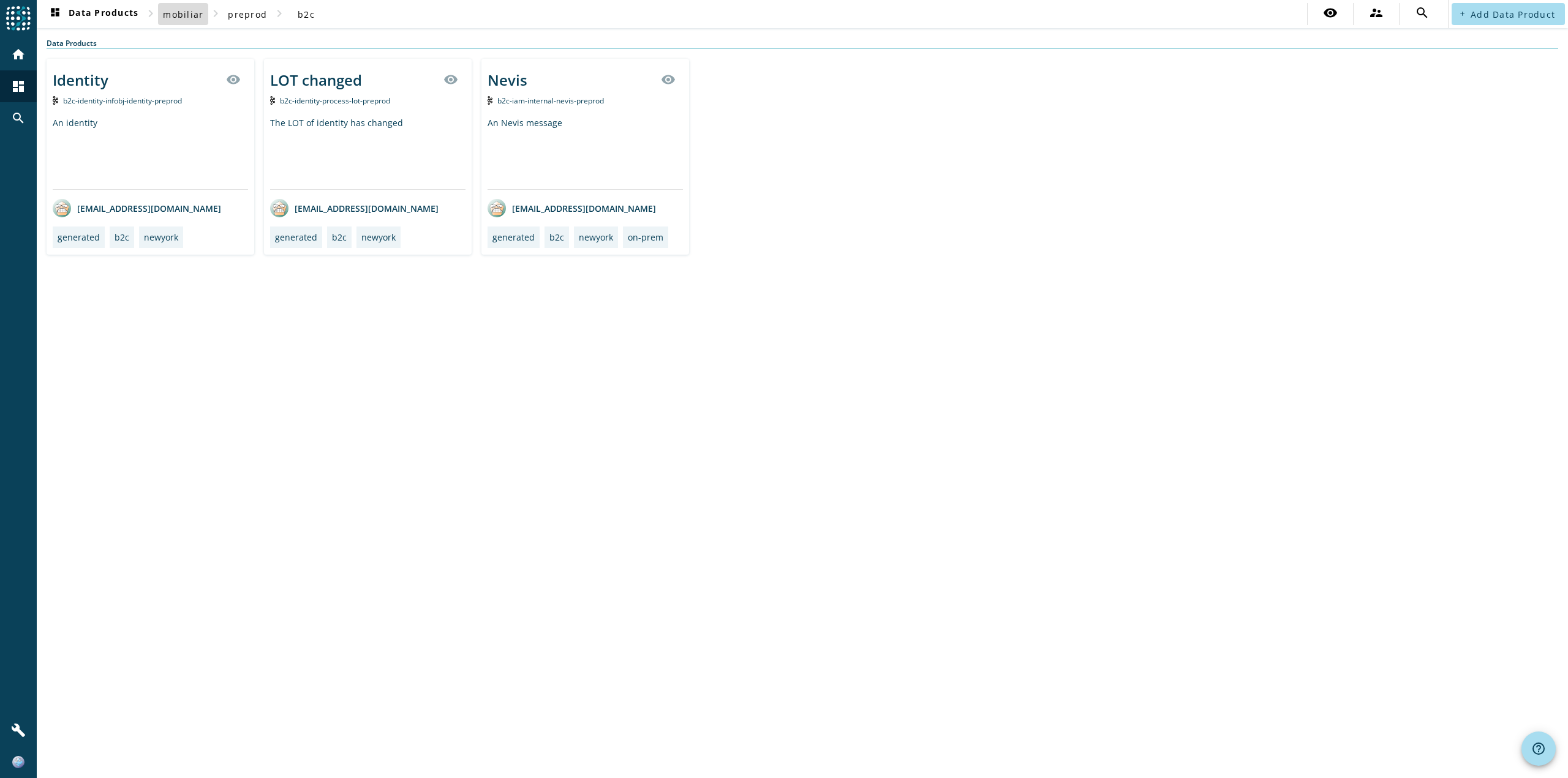
click at [195, 17] on span "mobiliar" at bounding box center [183, 14] width 41 height 12
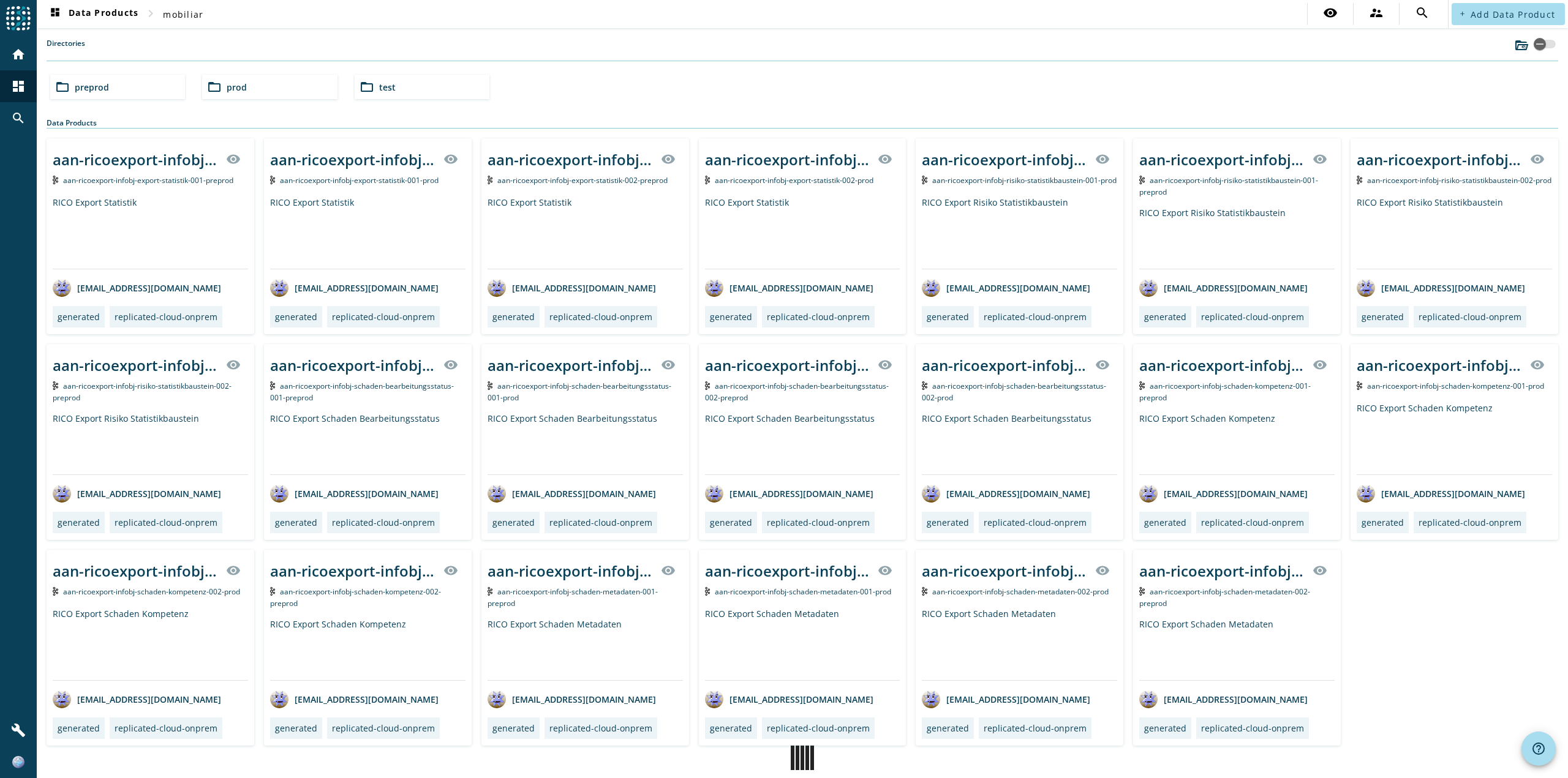
click at [413, 90] on div "folder_open test" at bounding box center [422, 86] width 135 height 24
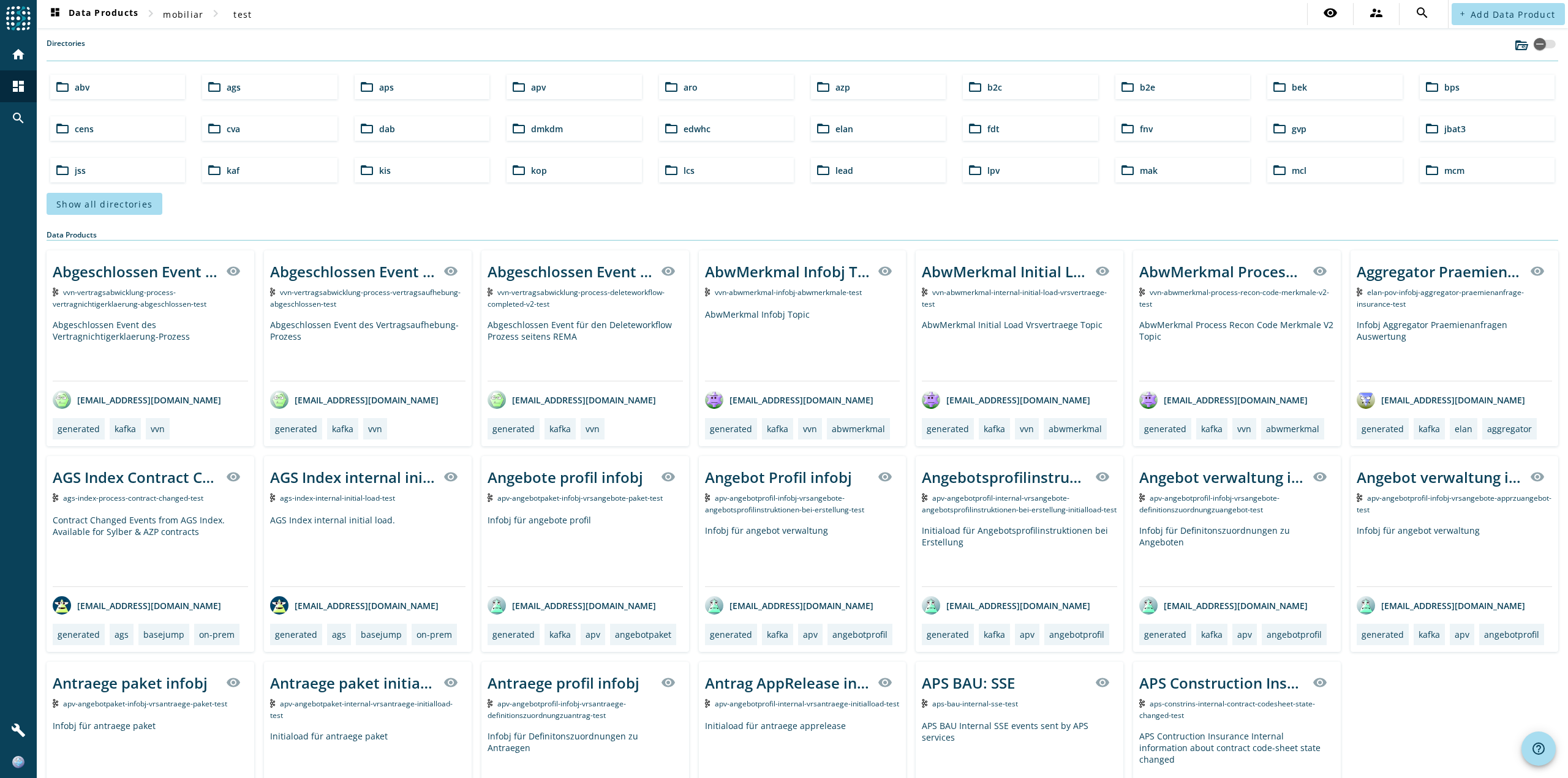
click at [1017, 89] on div "folder_open b2c" at bounding box center [1030, 86] width 135 height 24
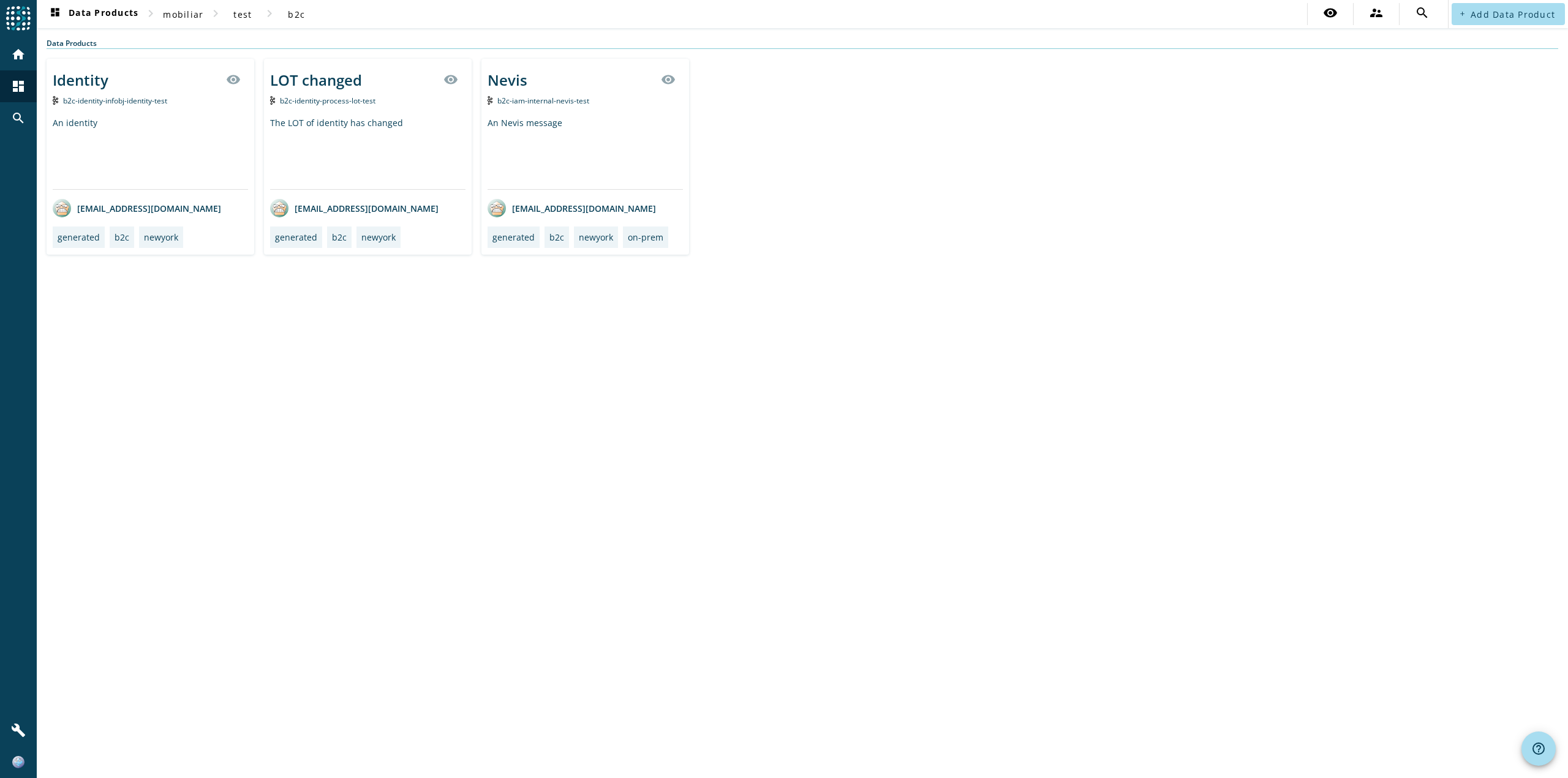
click at [184, 90] on div "Identity visibility" at bounding box center [150, 79] width 195 height 29
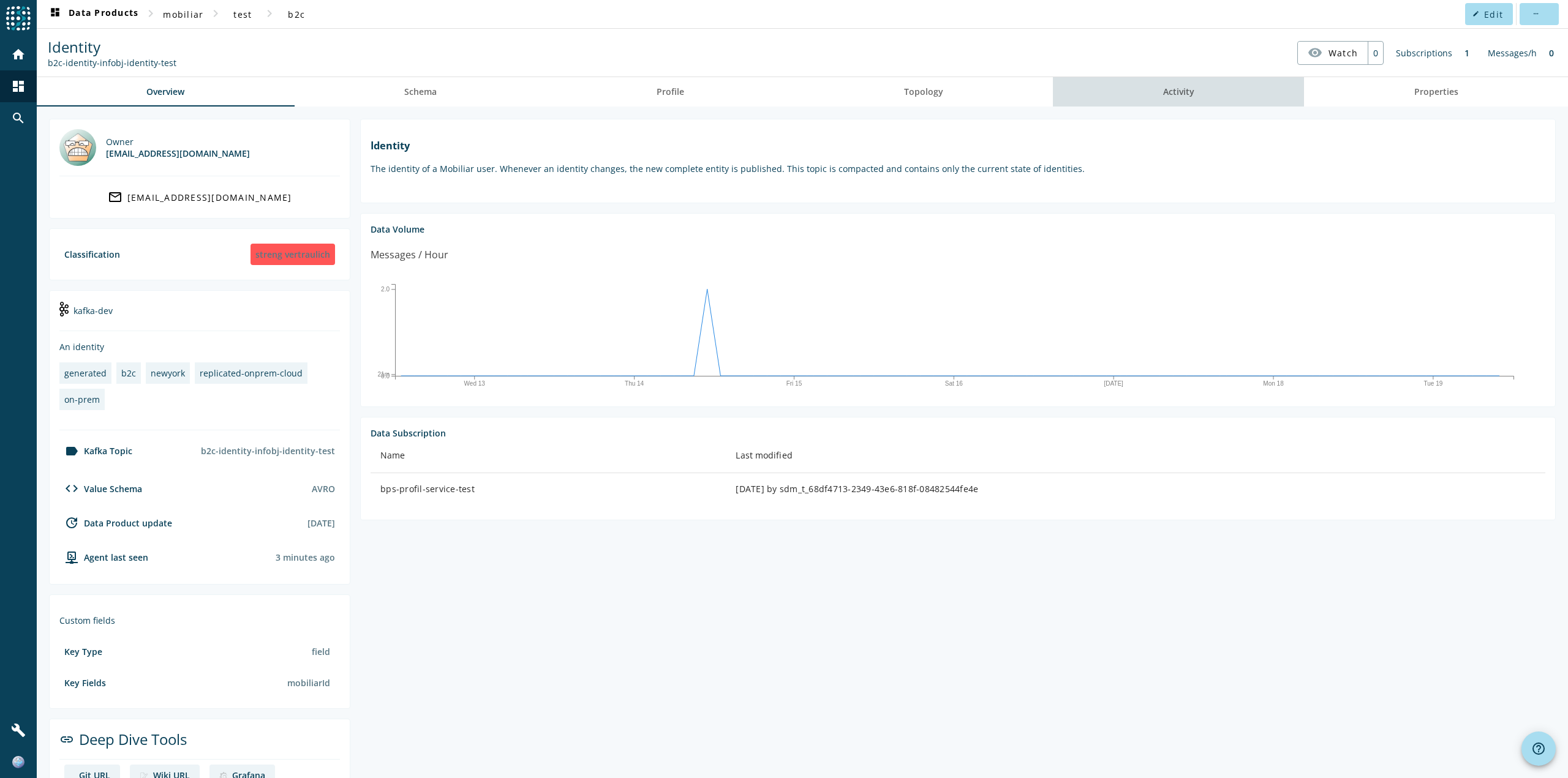
click at [1201, 101] on link "Activity" at bounding box center [1178, 92] width 251 height 29
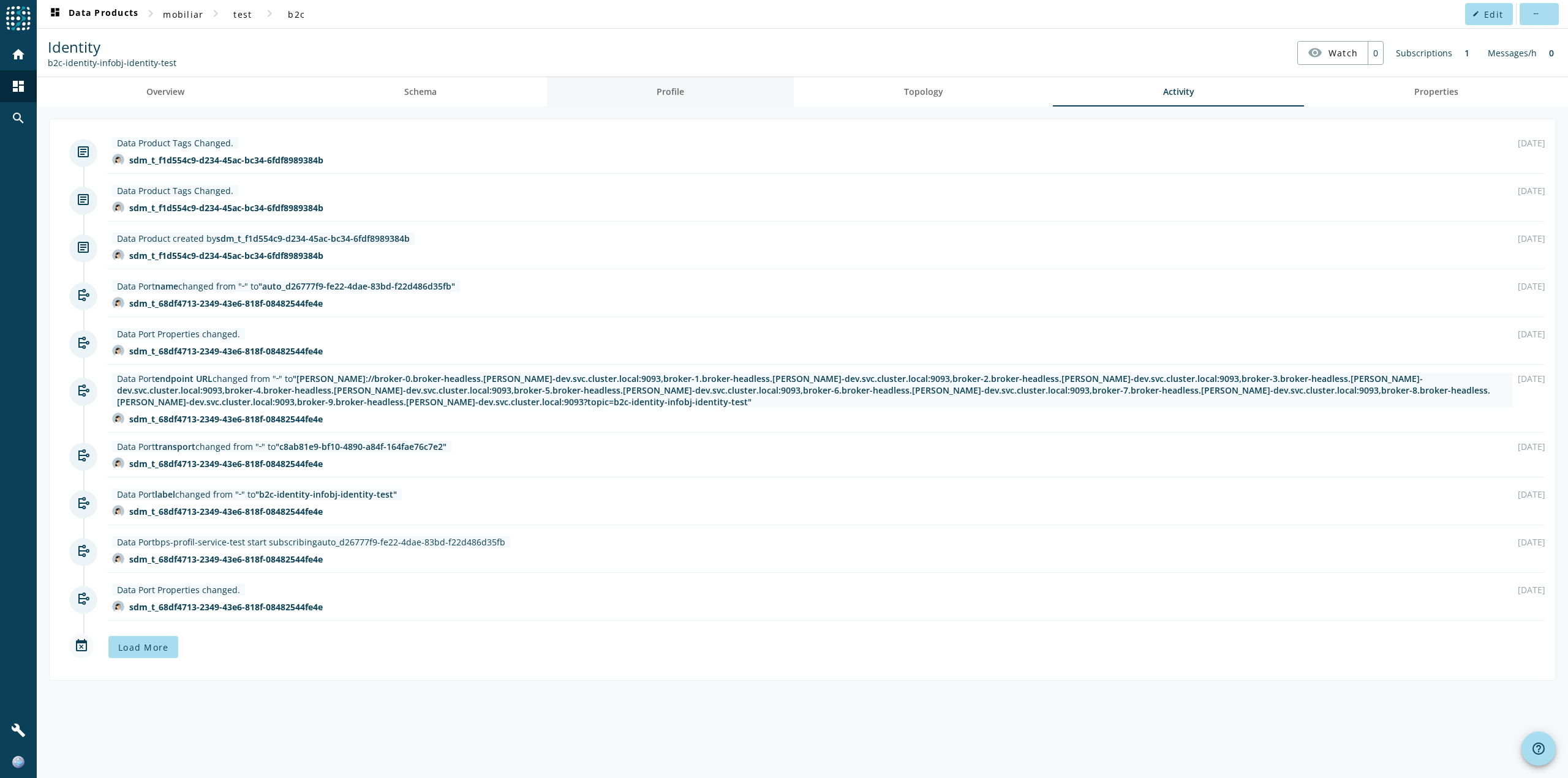
click at [738, 90] on link "Profile" at bounding box center [671, 92] width 247 height 29
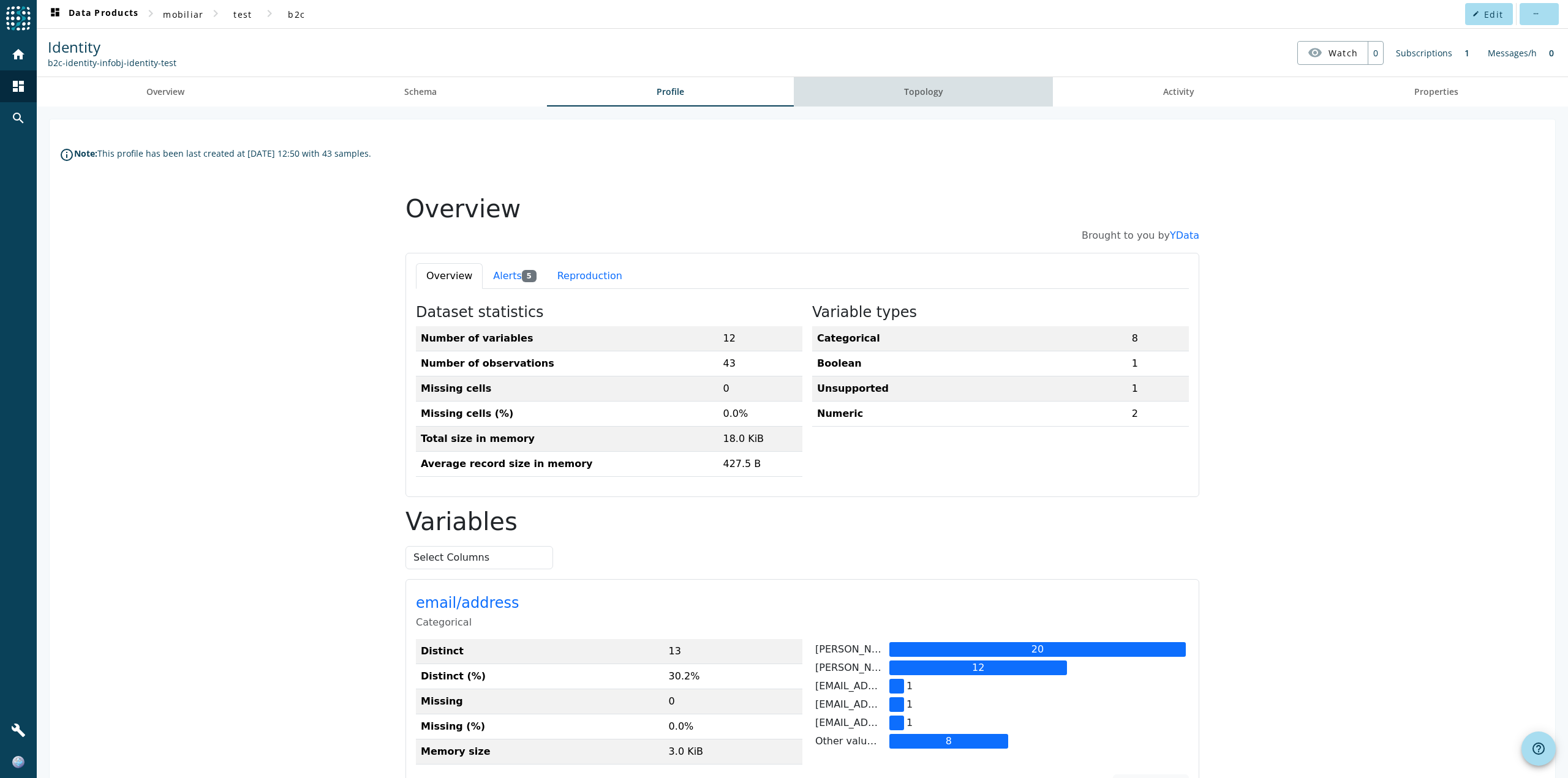
click at [949, 81] on link "Topology" at bounding box center [924, 92] width 259 height 29
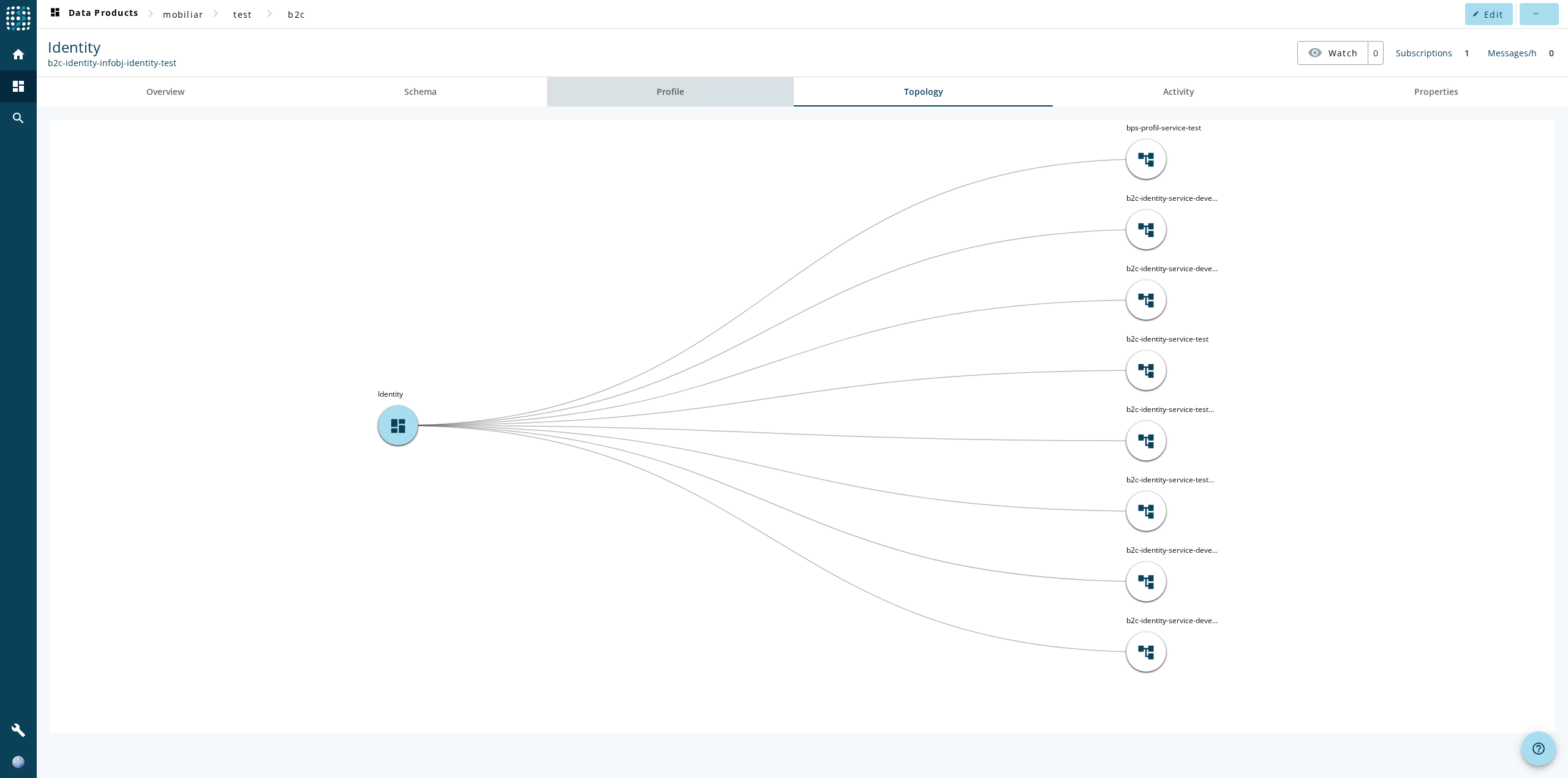
click at [738, 90] on link "Profile" at bounding box center [671, 92] width 247 height 29
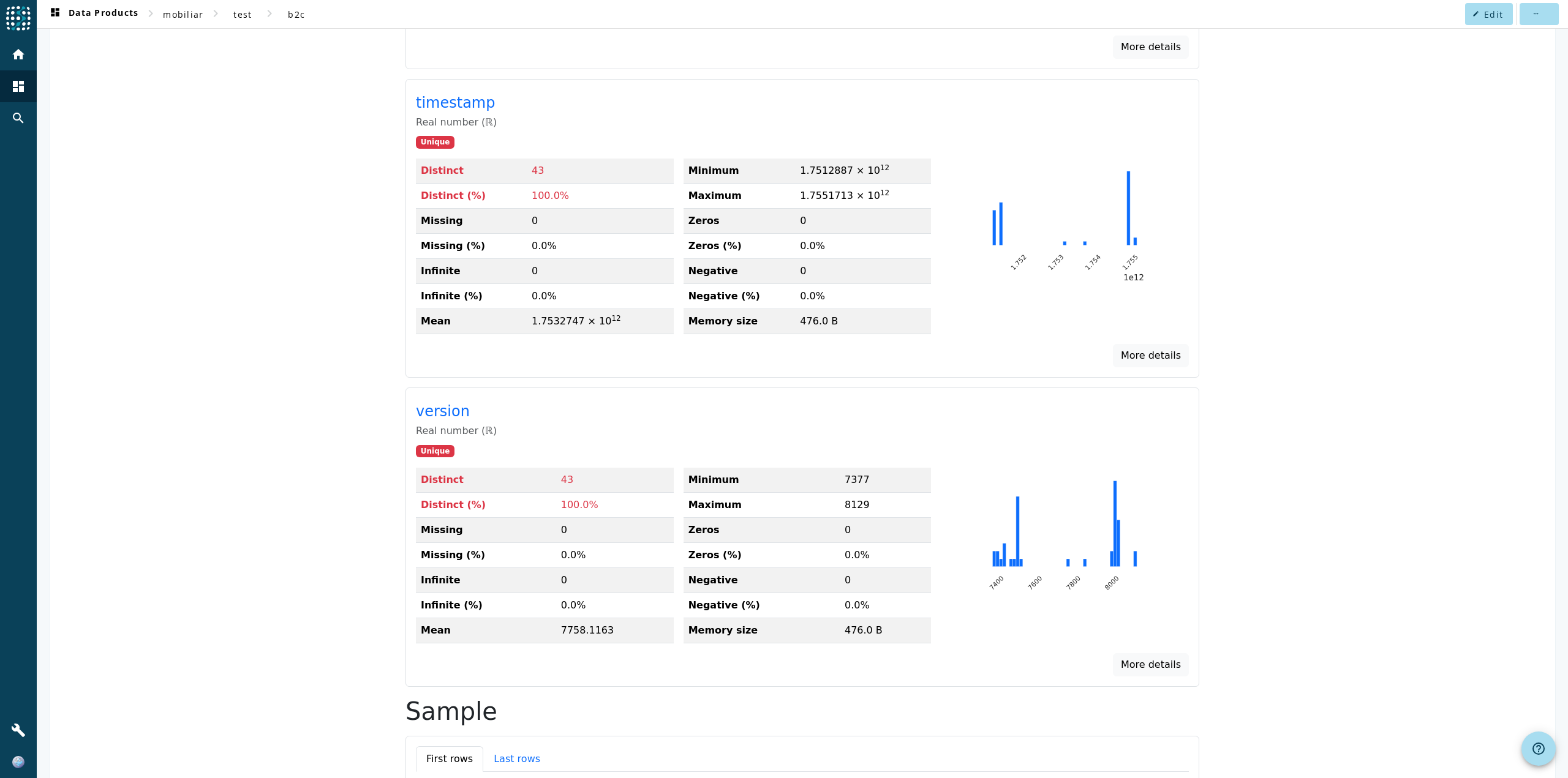
scroll to position [663, 0]
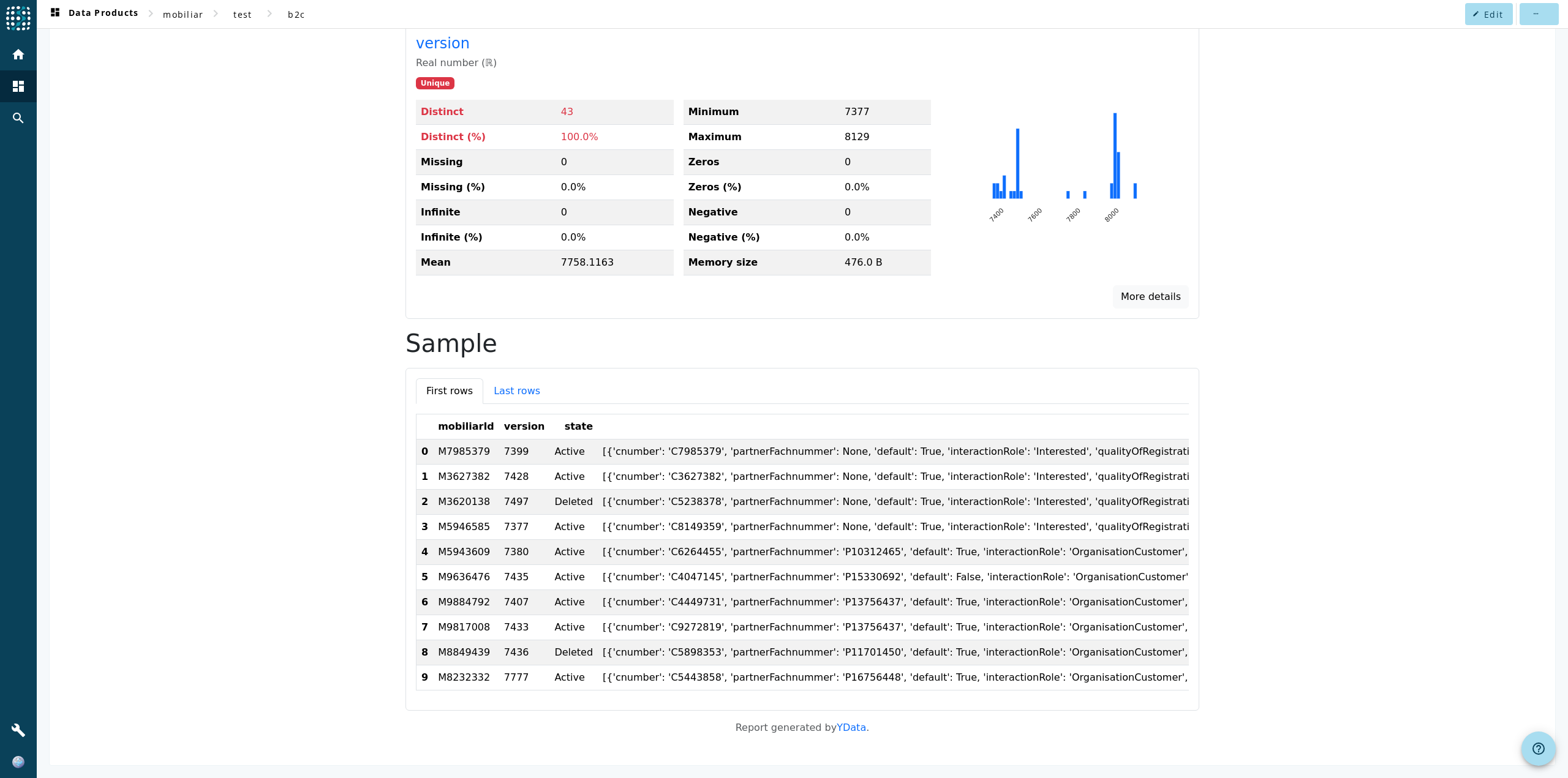
click at [441, 442] on td "M7985379" at bounding box center [466, 451] width 66 height 25
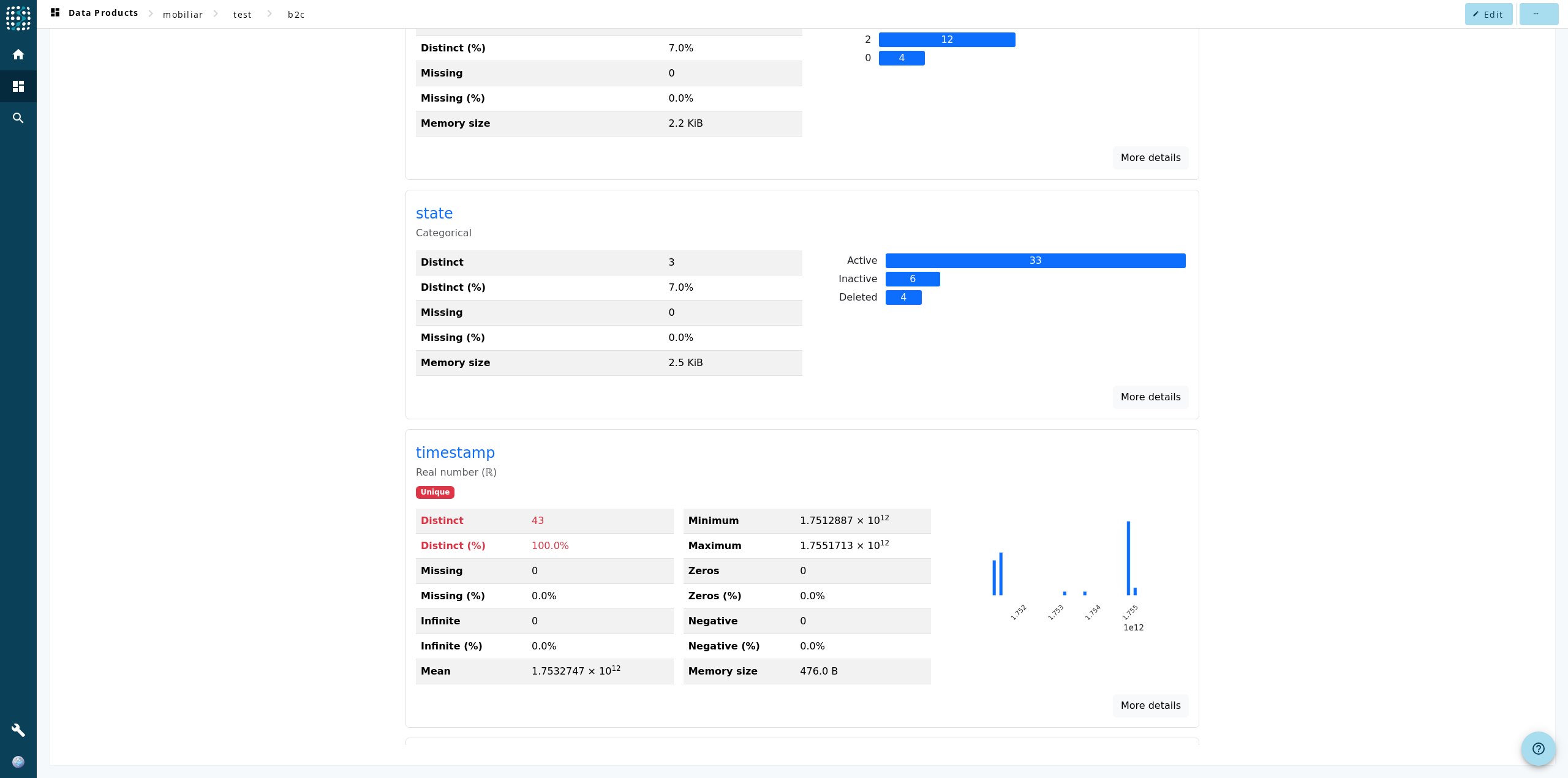
scroll to position [1611, 0]
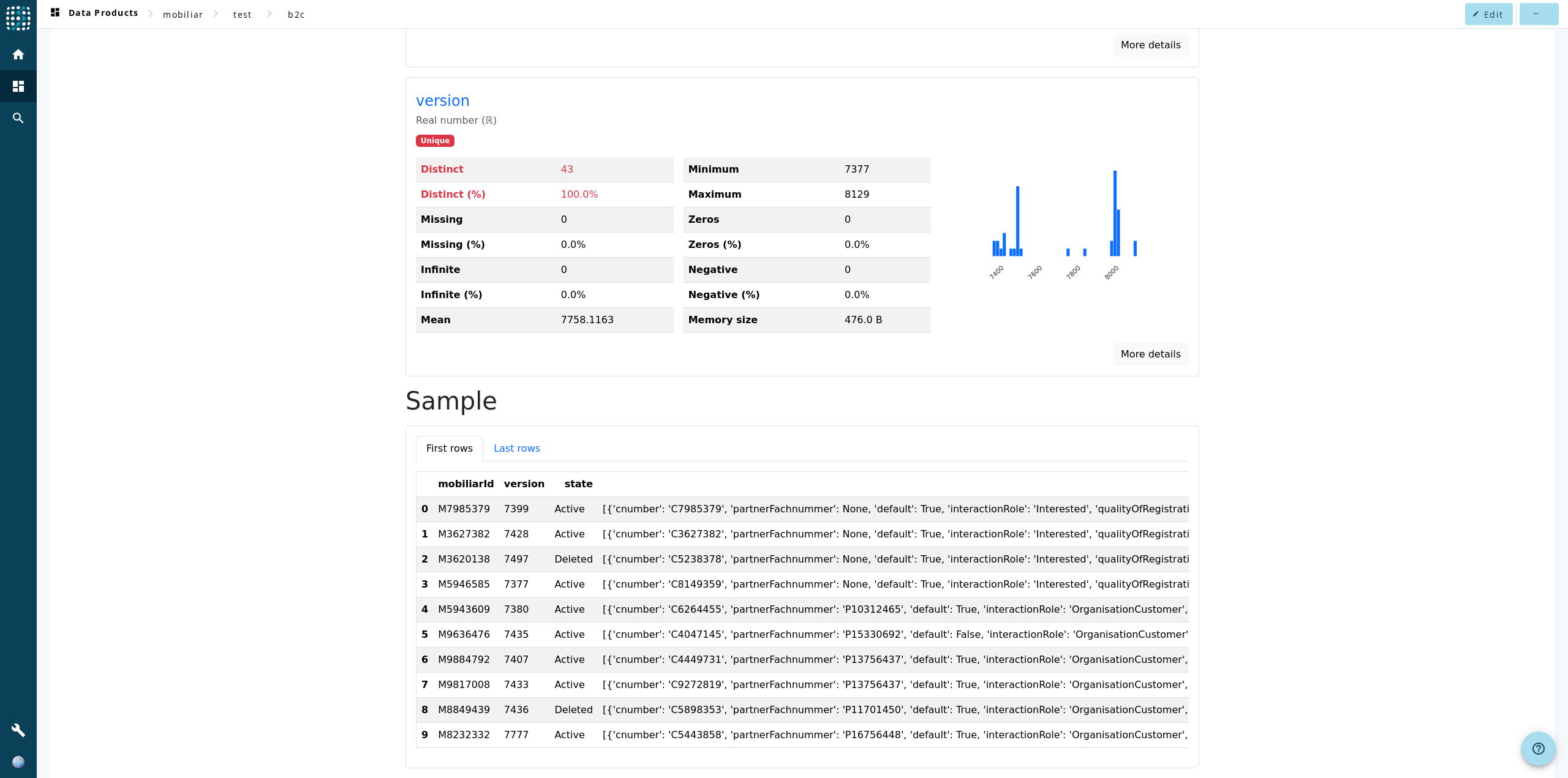
scroll to position [663, 0]
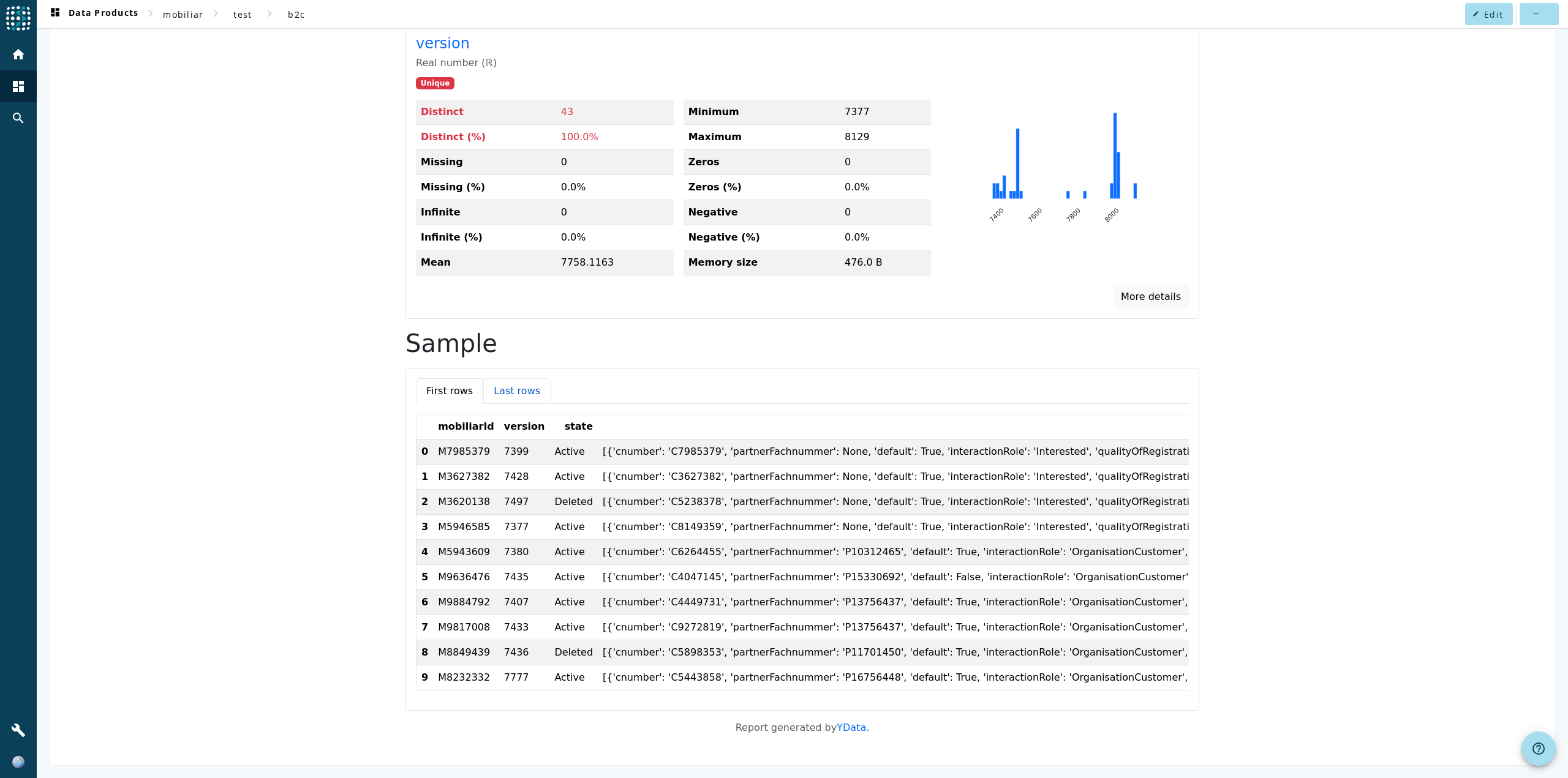
click at [511, 382] on button "Last rows" at bounding box center [517, 391] width 67 height 26
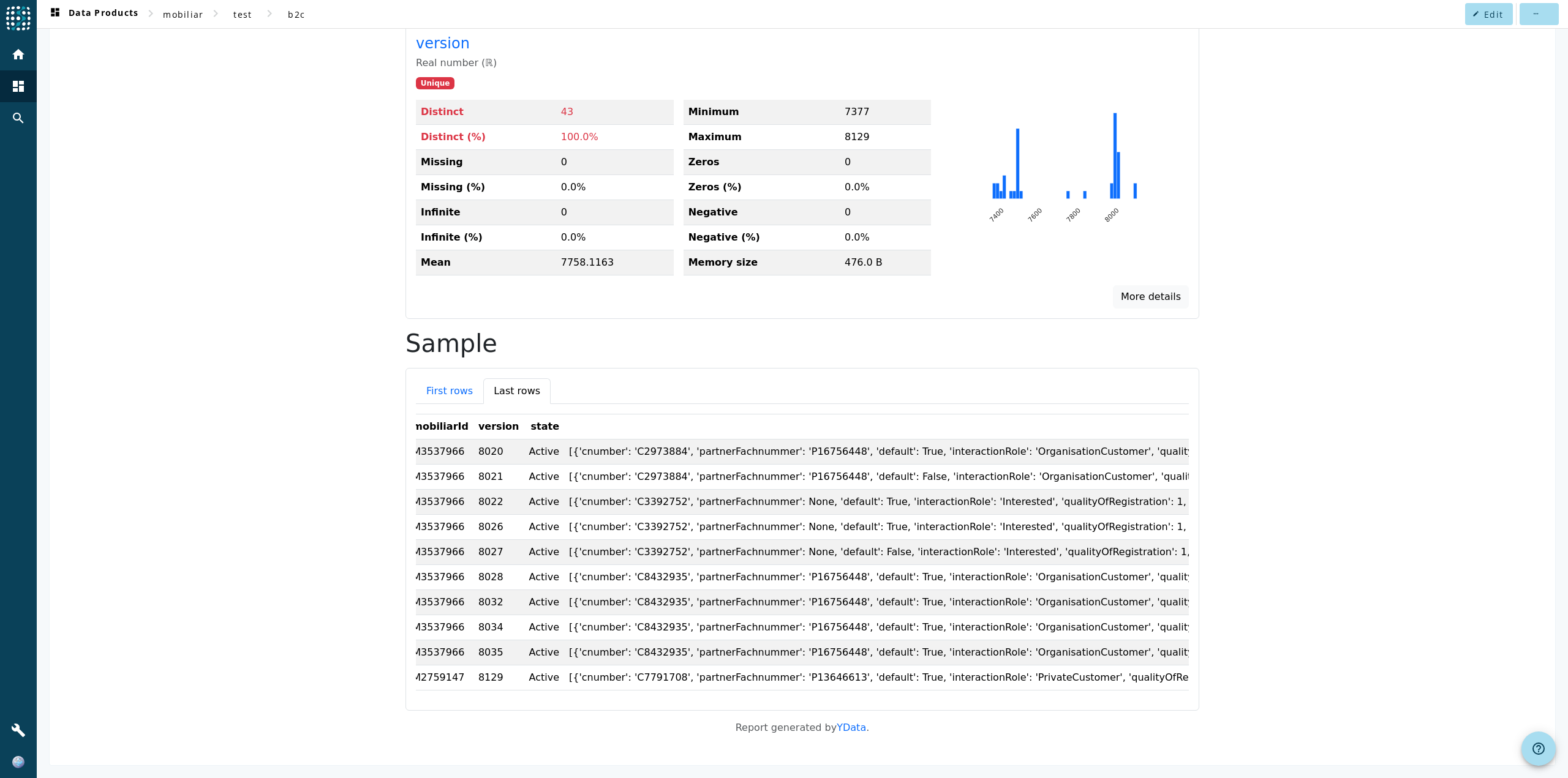
scroll to position [0, 0]
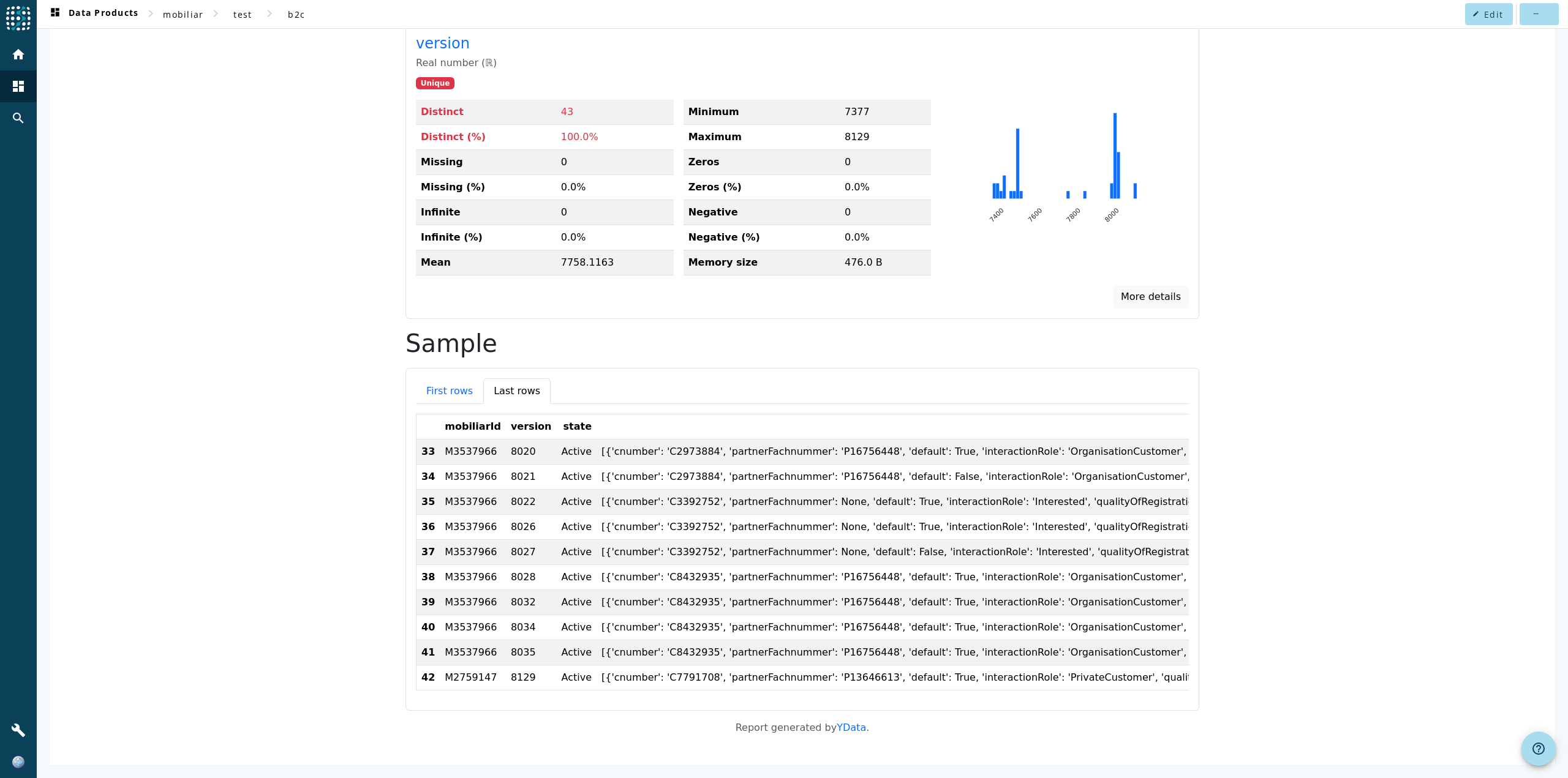
click at [459, 417] on th "mobiliarId" at bounding box center [473, 427] width 66 height 25
copy th "mobiliarId"
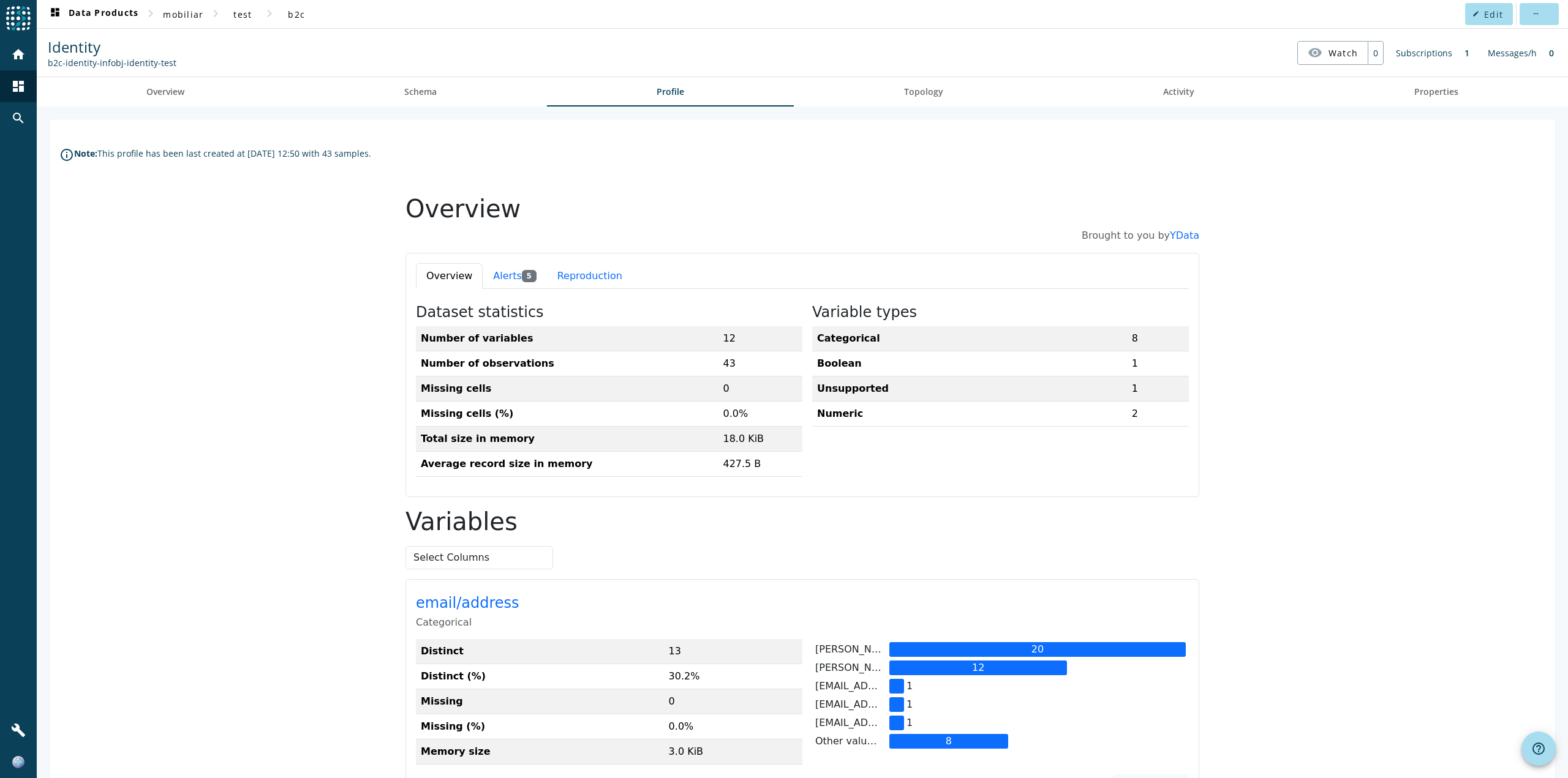
drag, startPoint x: 1040, startPoint y: 648, endPoint x: 1017, endPoint y: 645, distance: 23.2
click at [1017, 645] on div "20" at bounding box center [1038, 649] width 297 height 14
